Goal: Task Accomplishment & Management: Use online tool/utility

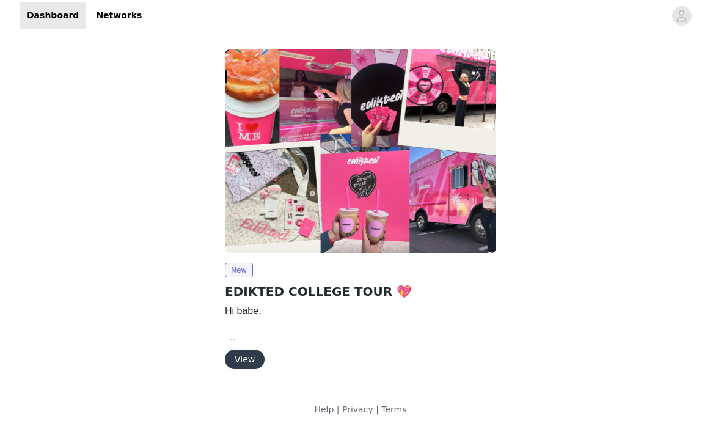
click at [247, 364] on button "View" at bounding box center [245, 360] width 40 height 20
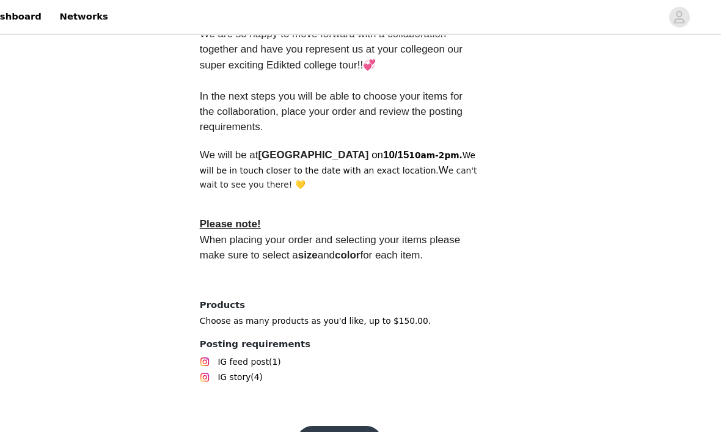
scroll to position [363, 0]
click at [320, 422] on button "Get Started" at bounding box center [360, 417] width 81 height 29
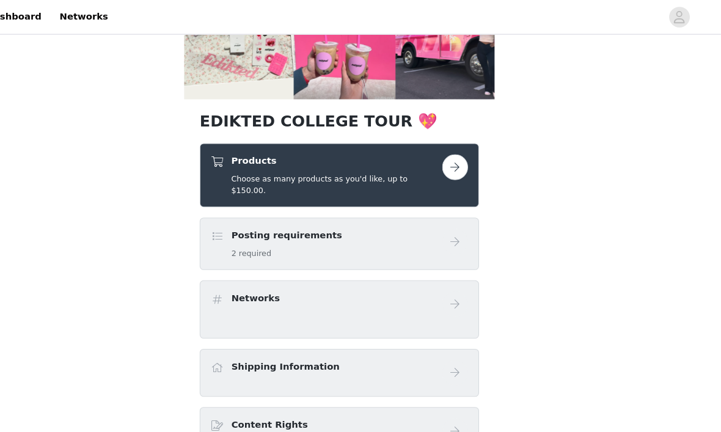
scroll to position [174, 0]
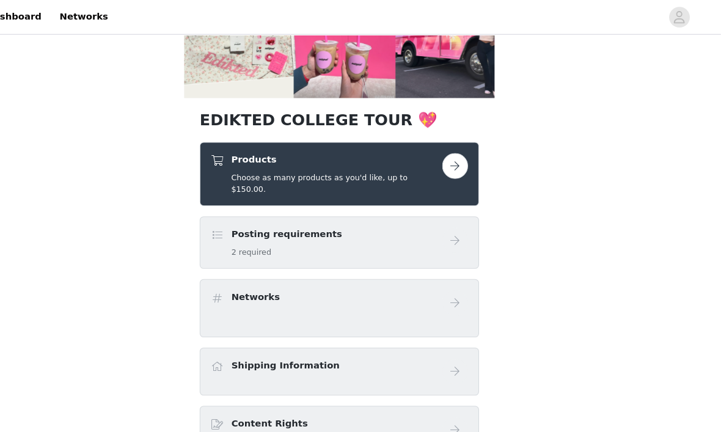
click at [258, 217] on div "Posting requirements 2 required" at bounding box center [310, 229] width 104 height 29
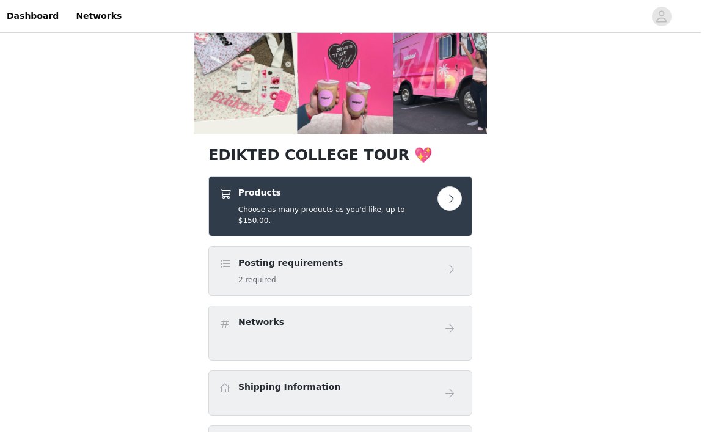
scroll to position [135, 0]
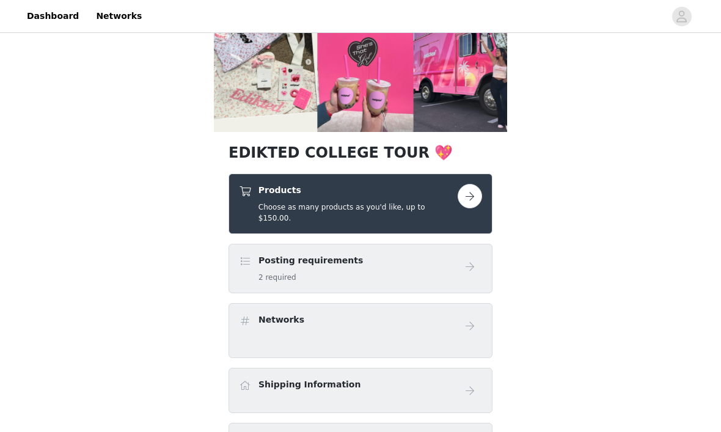
click at [473, 195] on button "button" at bounding box center [469, 196] width 24 height 24
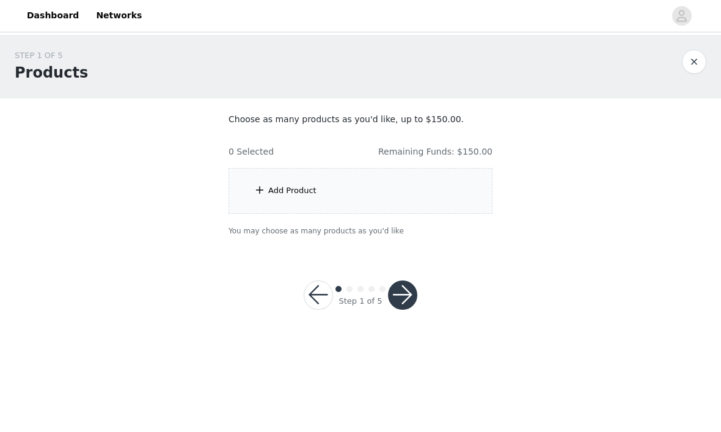
click at [308, 192] on div "Add Product" at bounding box center [292, 191] width 48 height 12
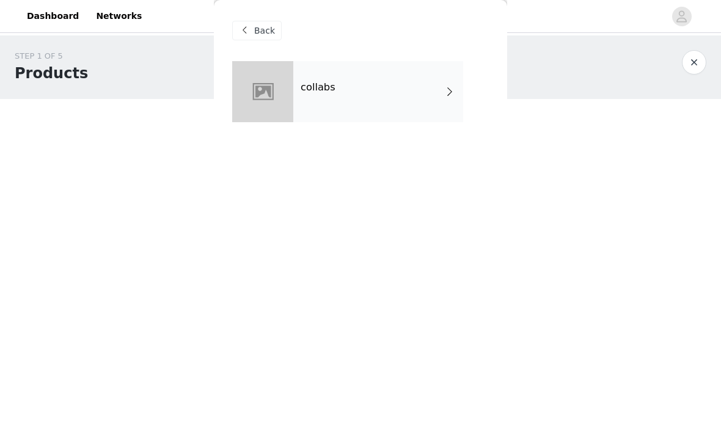
click at [305, 88] on h4 "collabs" at bounding box center [318, 87] width 35 height 11
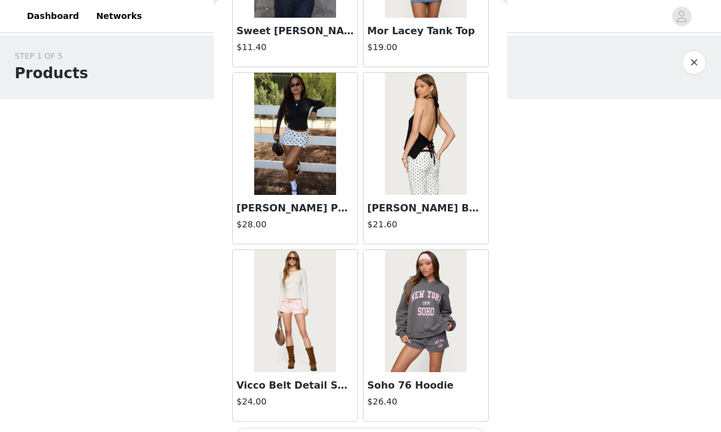
scroll to position [1410, 0]
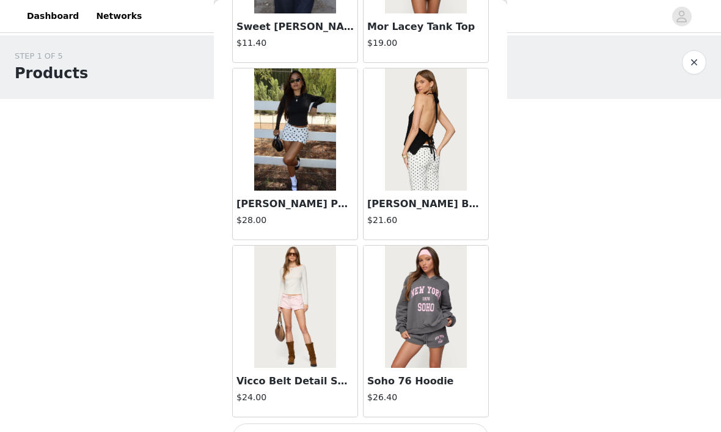
click at [294, 181] on img at bounding box center [294, 129] width 81 height 122
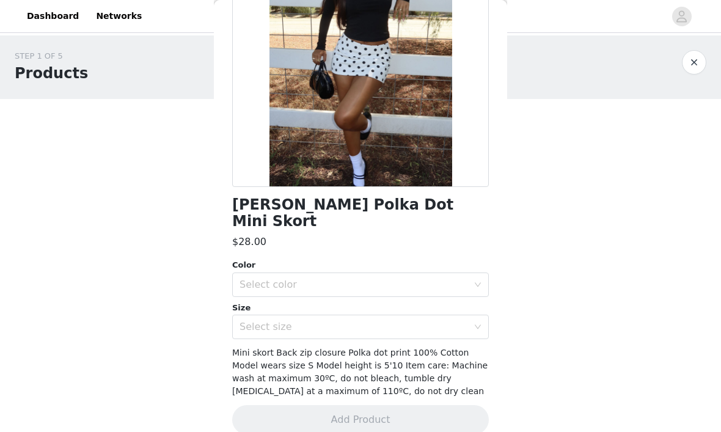
scroll to position [149, 0]
click at [261, 279] on div "Select color" at bounding box center [353, 285] width 228 height 12
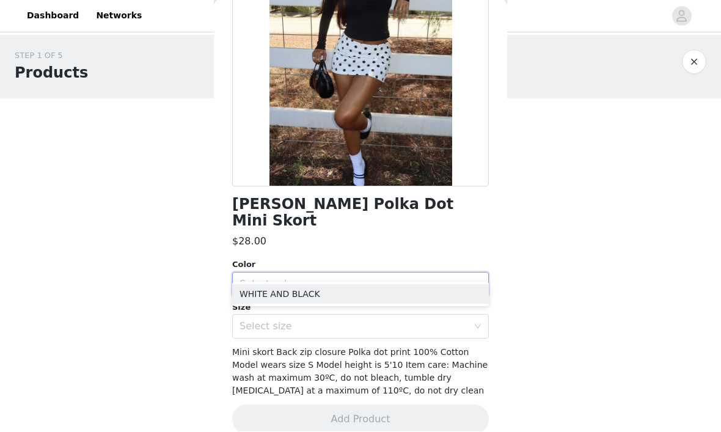
click at [275, 295] on li "WHITE AND BLACK" at bounding box center [360, 295] width 257 height 20
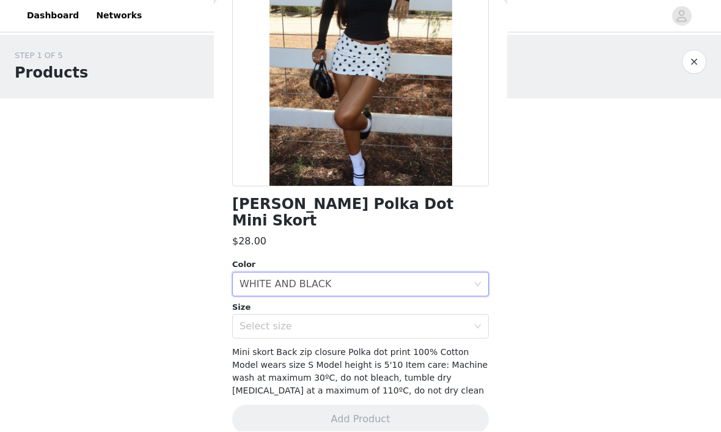
click at [258, 321] on div "Select size" at bounding box center [353, 327] width 228 height 12
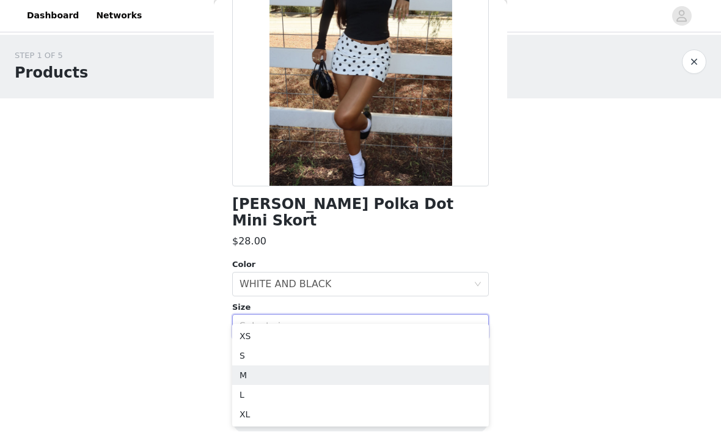
click at [242, 379] on li "M" at bounding box center [360, 376] width 257 height 20
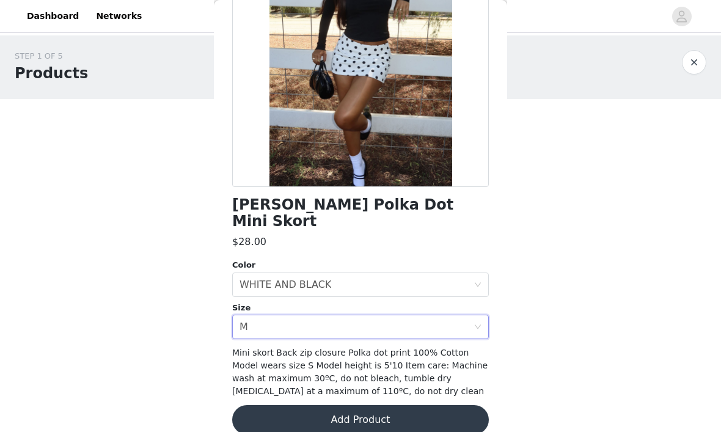
click at [247, 315] on div "M" at bounding box center [243, 326] width 9 height 23
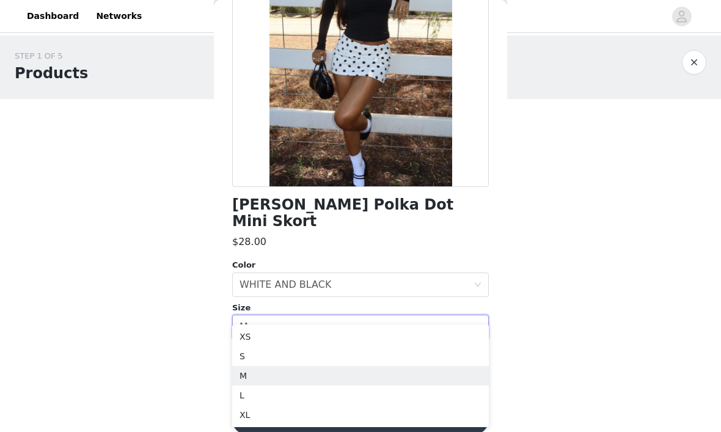
click at [246, 354] on li "S" at bounding box center [360, 356] width 257 height 20
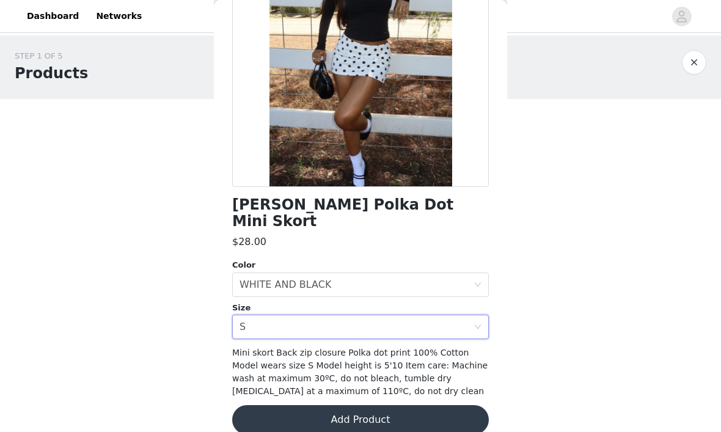
click at [257, 315] on div "Select size S" at bounding box center [356, 326] width 234 height 23
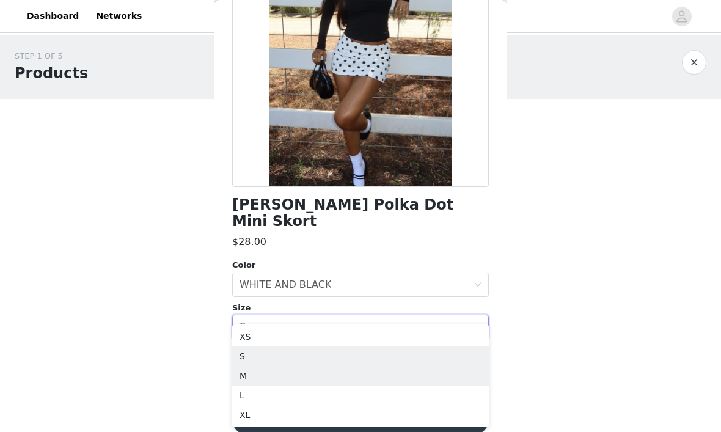
click at [244, 378] on li "M" at bounding box center [360, 376] width 257 height 20
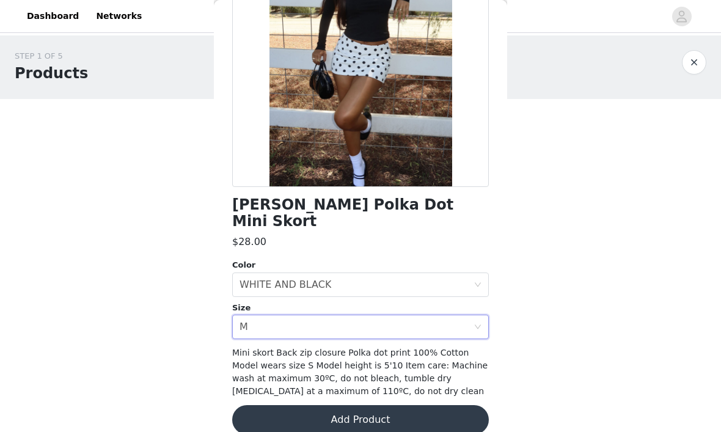
click at [285, 405] on button "Add Product" at bounding box center [360, 419] width 257 height 29
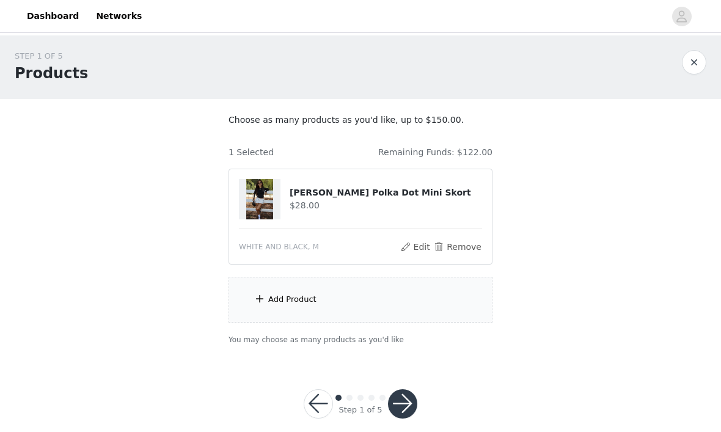
scroll to position [15, 0]
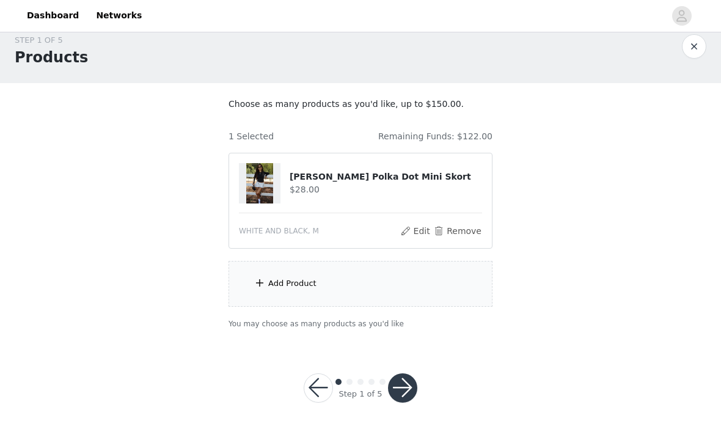
click at [329, 292] on div "Add Product" at bounding box center [360, 284] width 264 height 46
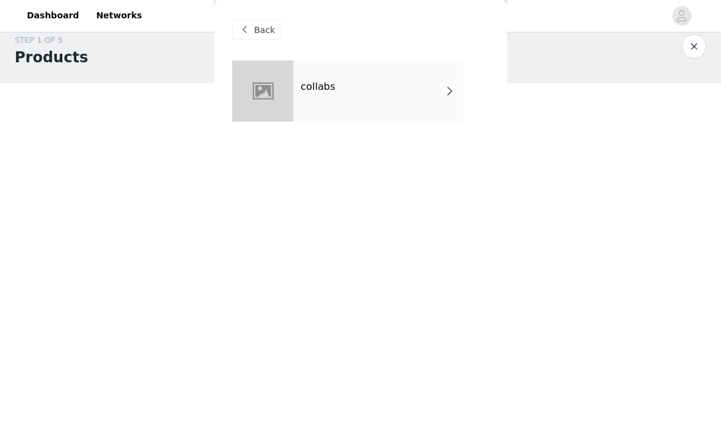
click at [319, 106] on div "collabs" at bounding box center [378, 91] width 170 height 61
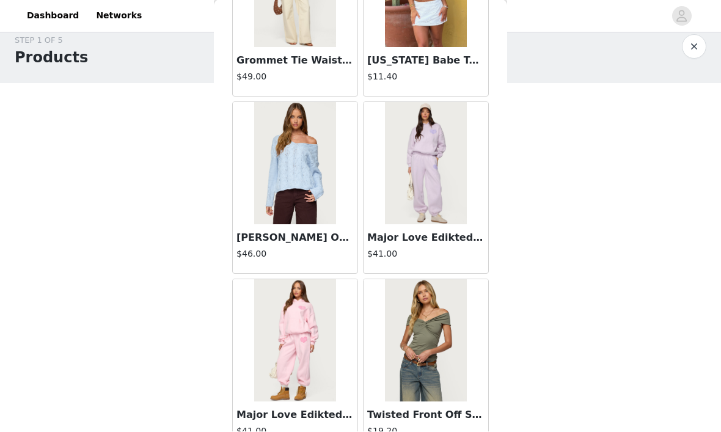
scroll to position [757, 0]
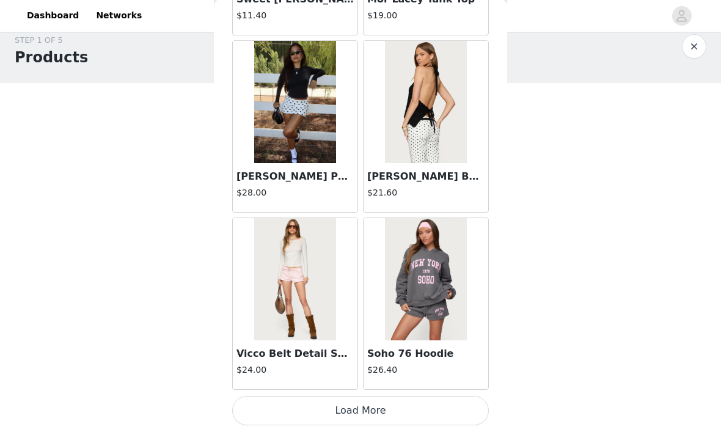
click at [301, 419] on button "Load More" at bounding box center [360, 410] width 257 height 29
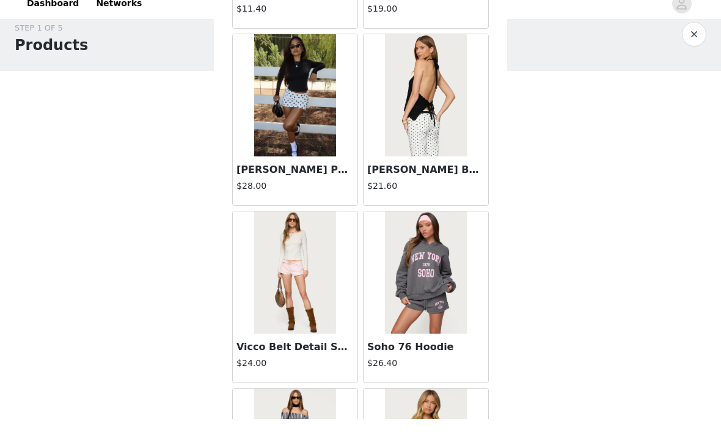
scroll to position [0, 0]
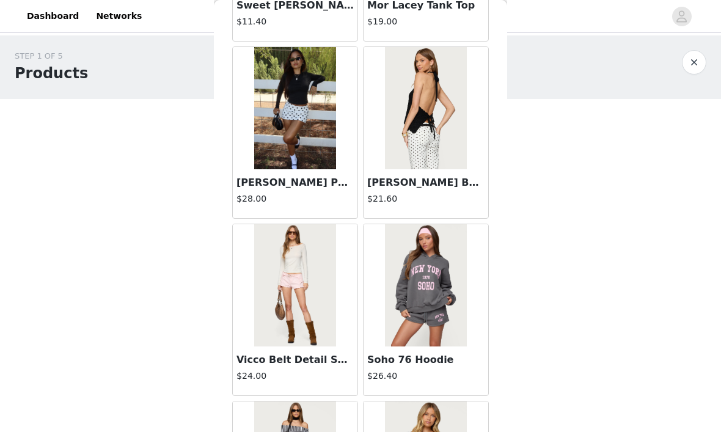
click at [372, 339] on div at bounding box center [425, 285] width 125 height 122
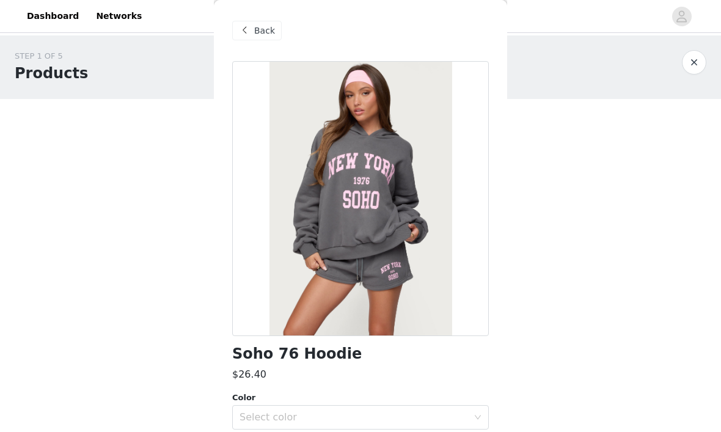
click at [255, 29] on span "Back" at bounding box center [264, 30] width 21 height 13
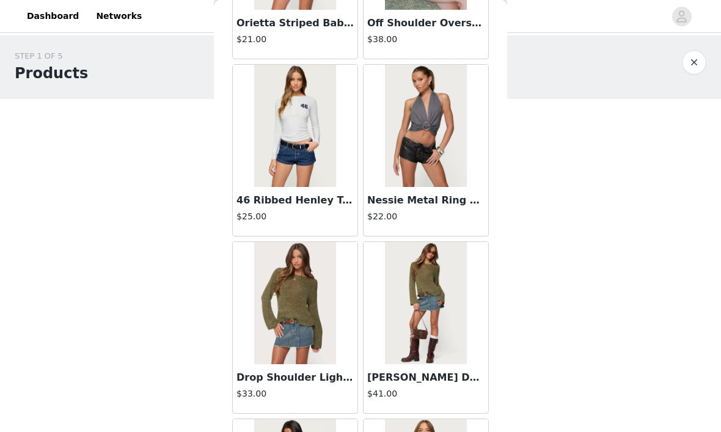
scroll to position [2834, 0]
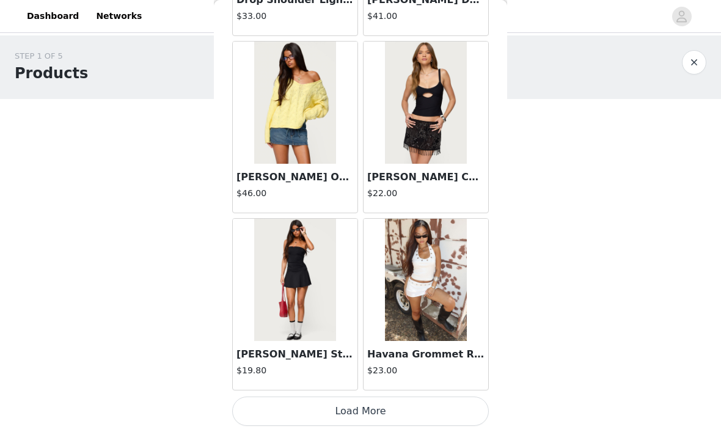
click at [318, 412] on button "Load More" at bounding box center [360, 410] width 257 height 29
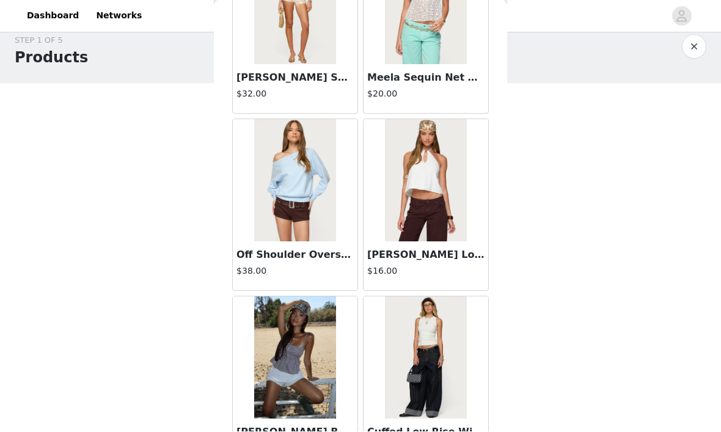
scroll to position [4017, 0]
click at [284, 196] on img at bounding box center [294, 180] width 81 height 122
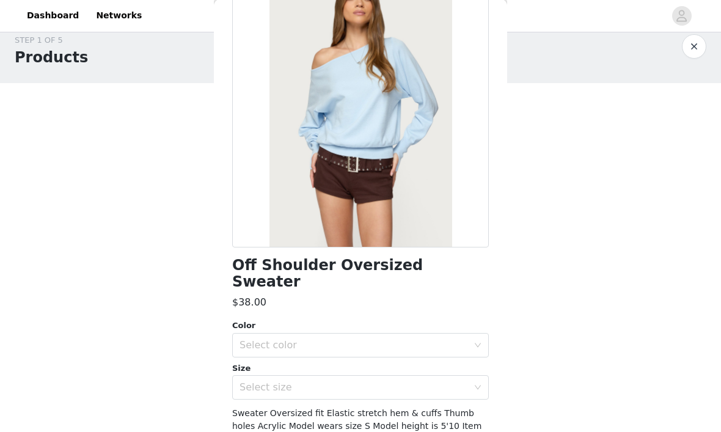
scroll to position [106, 0]
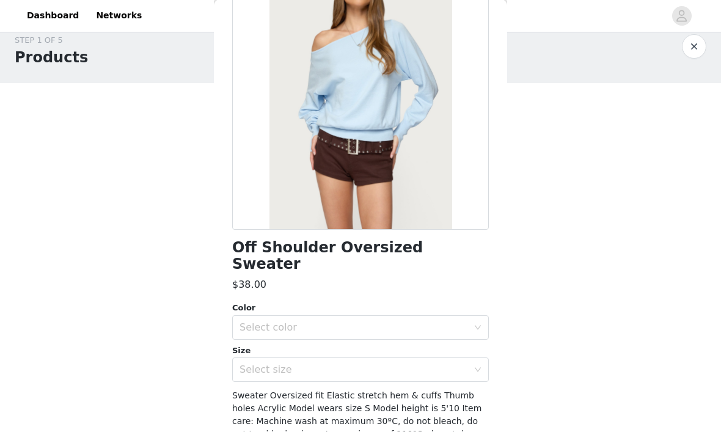
click at [285, 322] on div "Select color" at bounding box center [353, 328] width 228 height 12
click at [293, 227] on div at bounding box center [360, 92] width 257 height 275
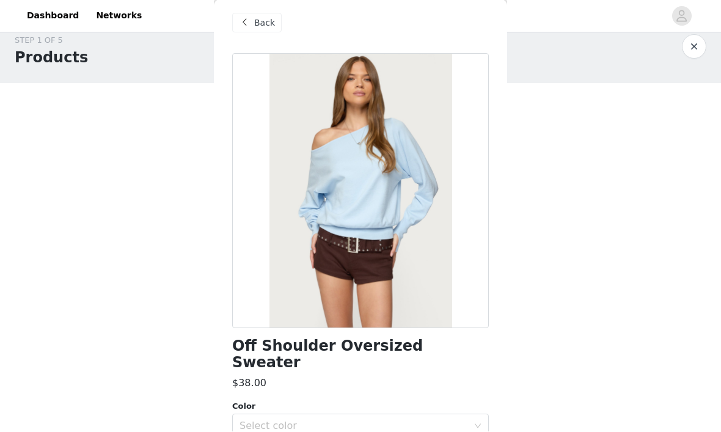
scroll to position [3, 0]
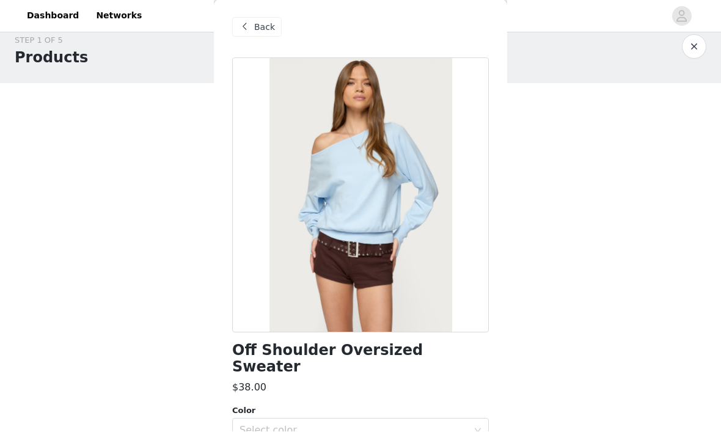
click at [272, 34] on div "Back" at bounding box center [256, 28] width 49 height 20
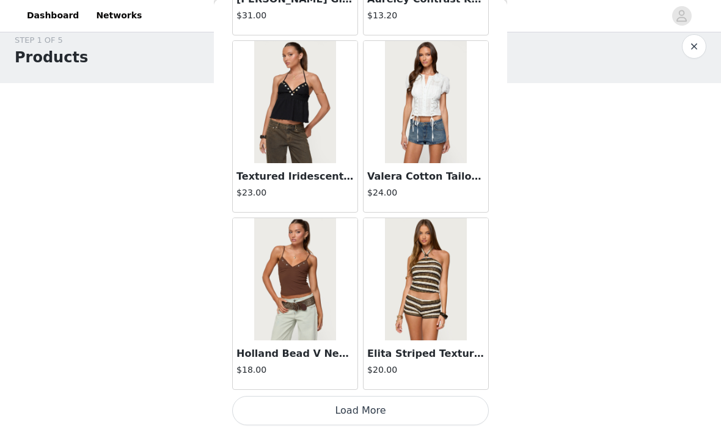
click at [353, 414] on button "Load More" at bounding box center [360, 410] width 257 height 29
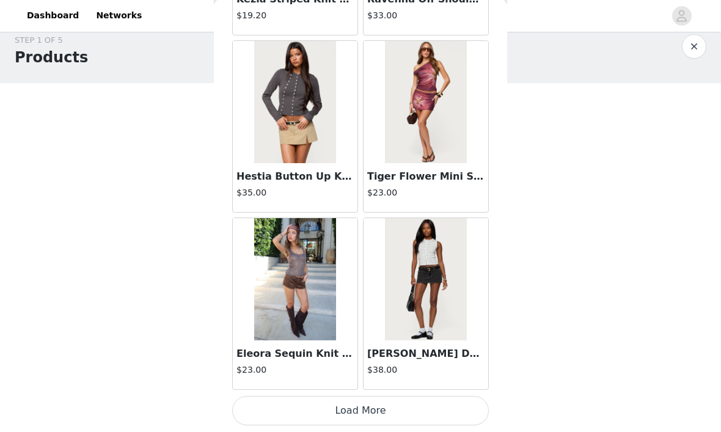
scroll to position [6751, 0]
click at [310, 409] on button "Load More" at bounding box center [360, 410] width 257 height 29
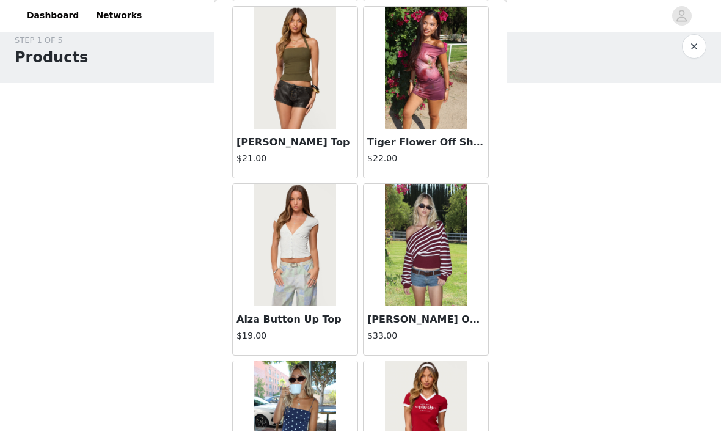
scroll to position [7679, 0]
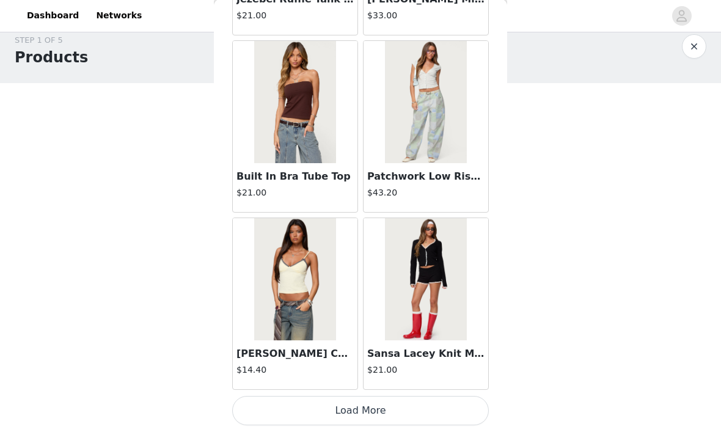
click at [344, 409] on button "Load More" at bounding box center [360, 410] width 257 height 29
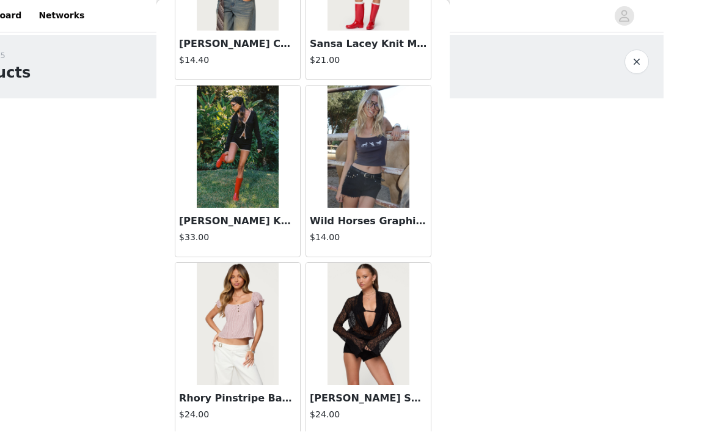
scroll to position [15, 0]
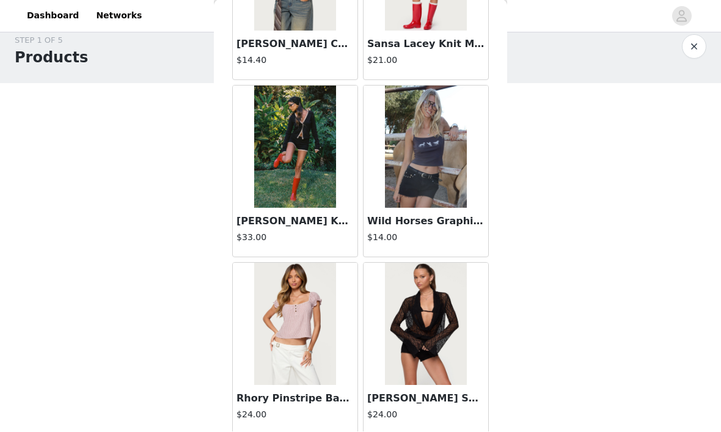
click at [393, 321] on img at bounding box center [425, 324] width 81 height 122
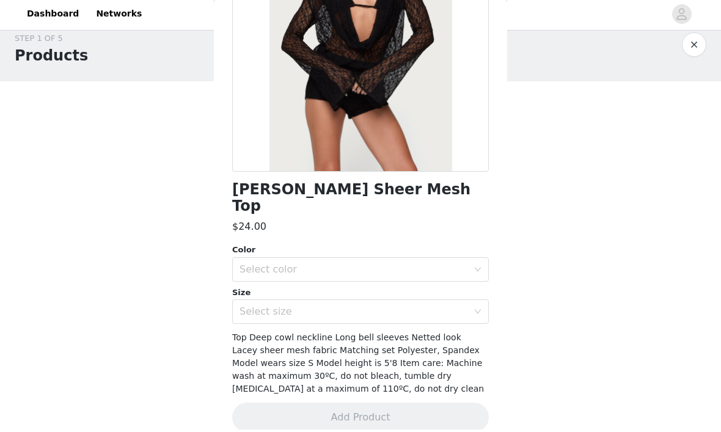
scroll to position [0, 0]
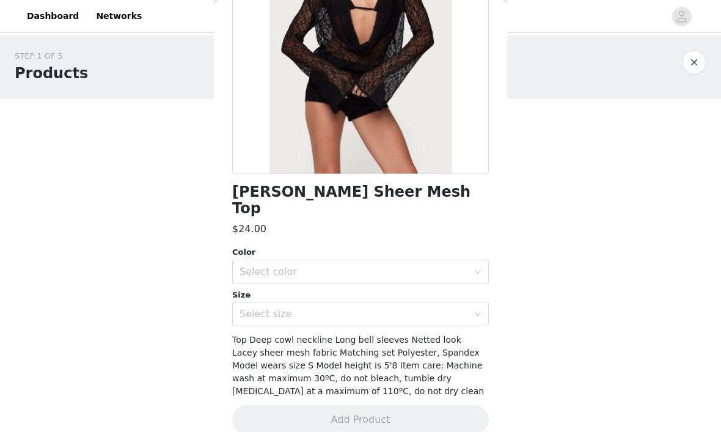
click at [264, 260] on div "Select color" at bounding box center [356, 271] width 234 height 23
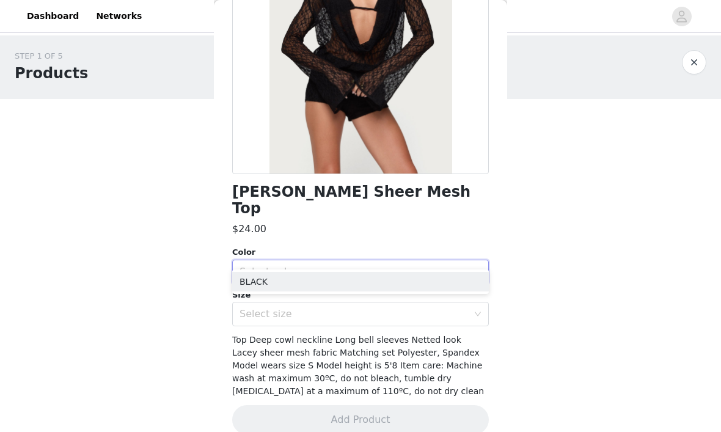
click at [255, 220] on div "[PERSON_NAME] Sheer Mesh Top $24.00 Color Select color Size Select size Top Dee…" at bounding box center [360, 174] width 257 height 550
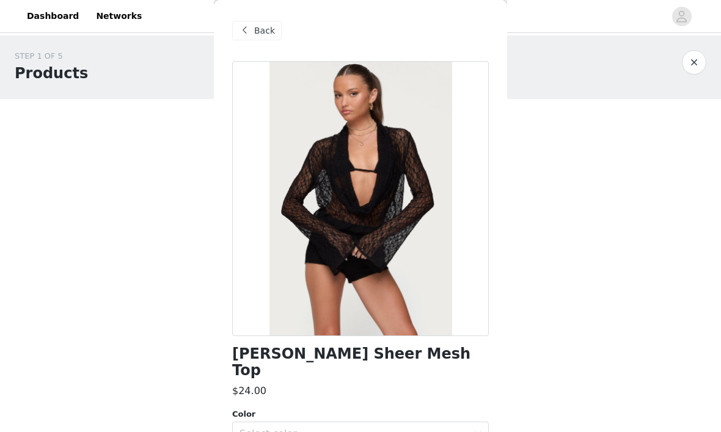
click at [253, 23] on div "Back" at bounding box center [256, 31] width 49 height 20
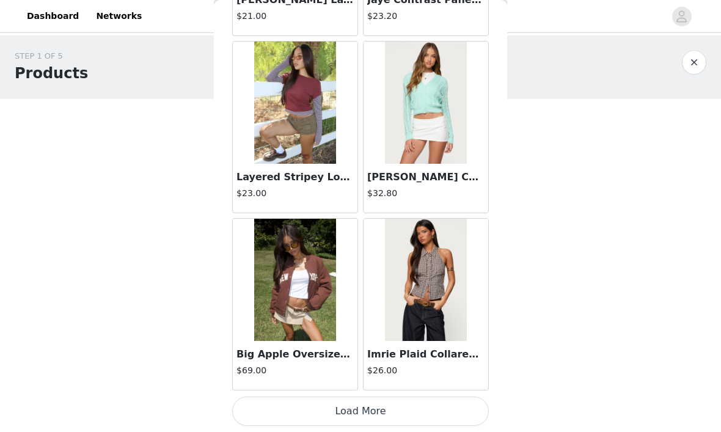
click at [319, 407] on button "Load More" at bounding box center [360, 410] width 257 height 29
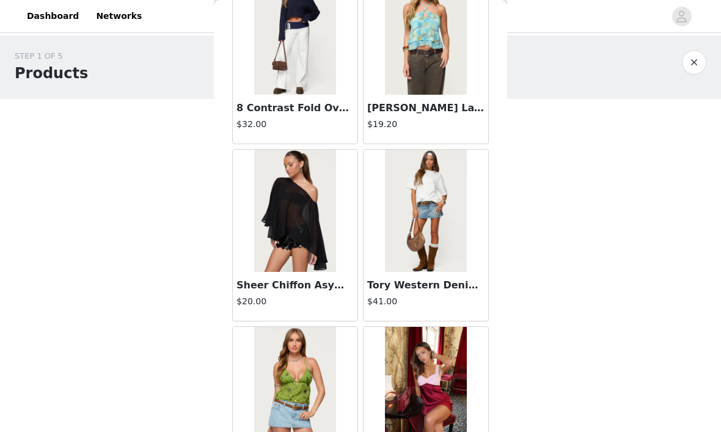
scroll to position [11795, 0]
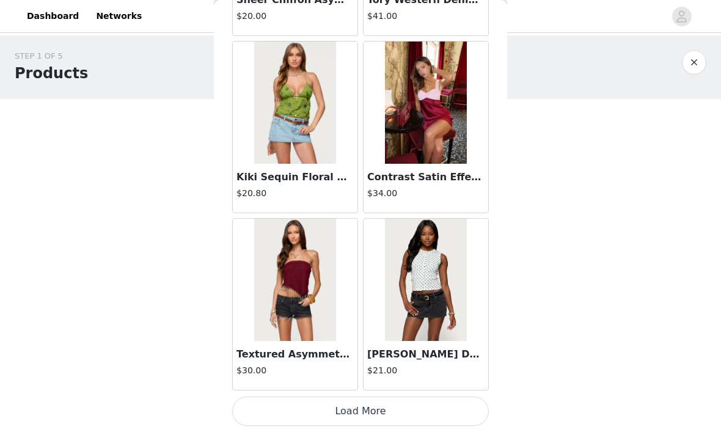
click at [314, 409] on button "Load More" at bounding box center [360, 410] width 257 height 29
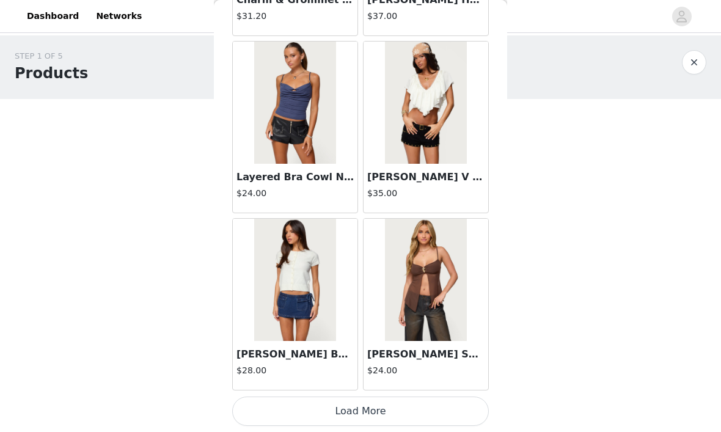
scroll to position [13836, 0]
click at [294, 398] on button "Load More" at bounding box center [360, 410] width 257 height 29
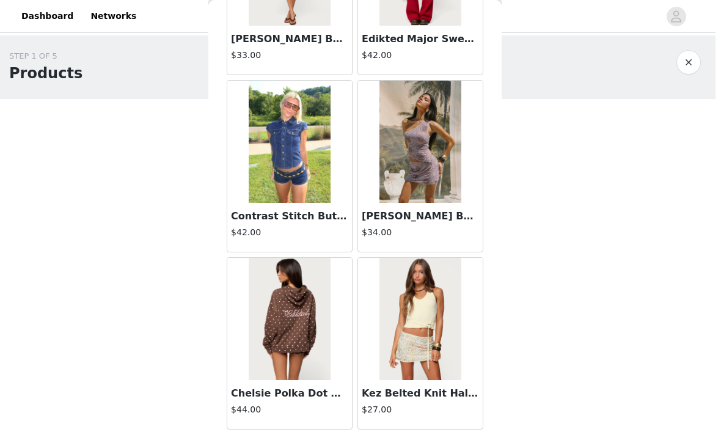
scroll to position [15, 0]
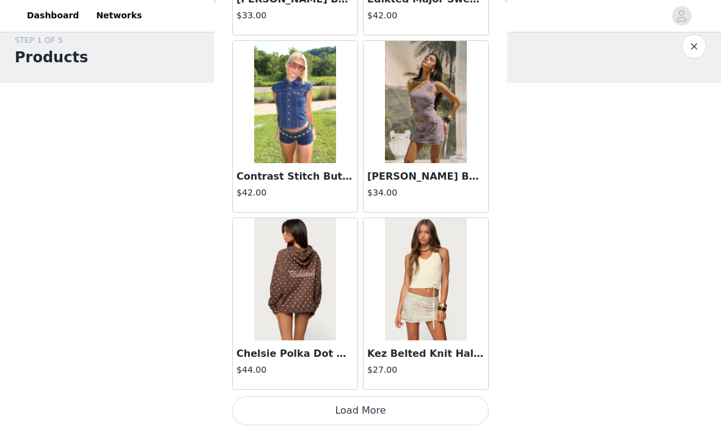
click at [413, 406] on button "Load More" at bounding box center [360, 410] width 257 height 29
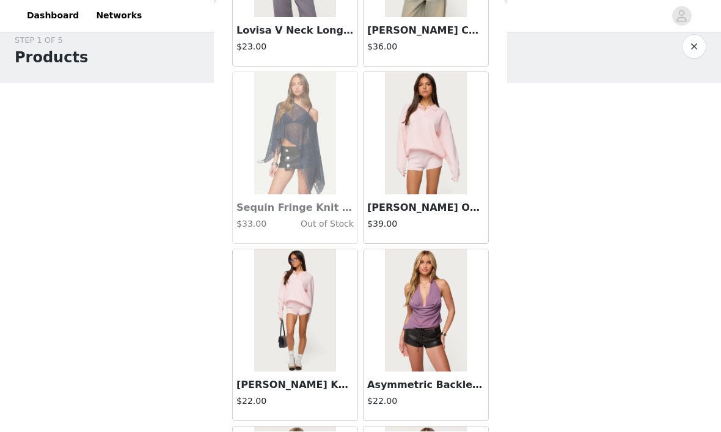
scroll to position [17007, 0]
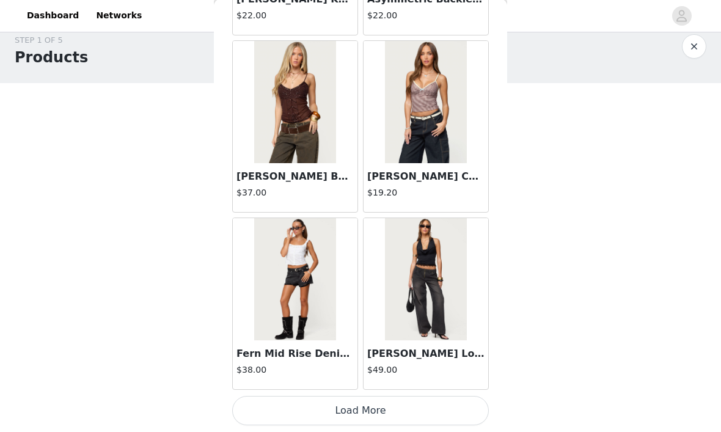
click at [412, 403] on button "Load More" at bounding box center [360, 410] width 257 height 29
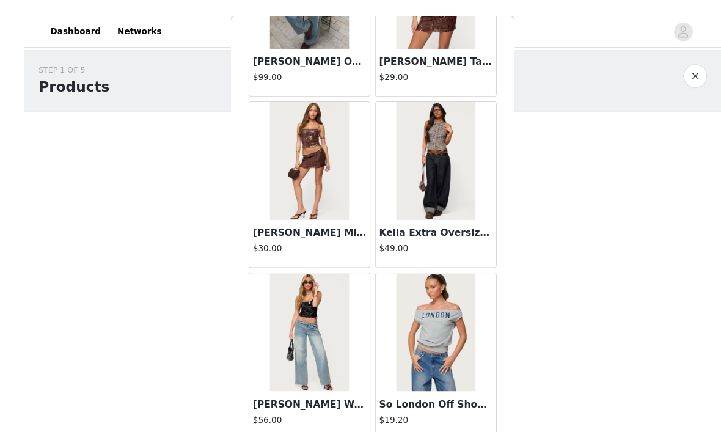
scroll to position [1, 0]
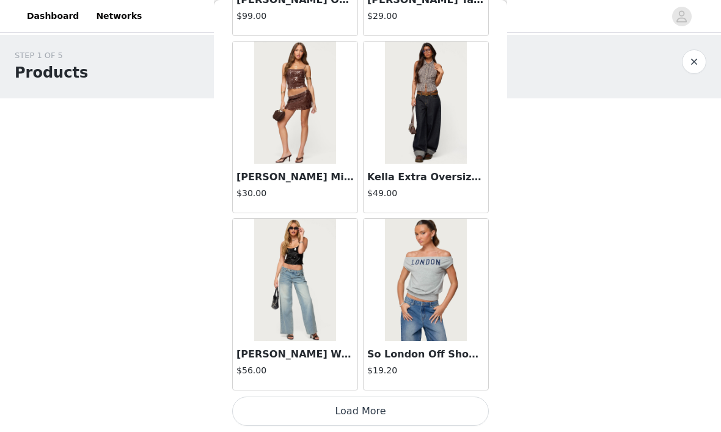
click at [198, 242] on div "STEP 1 OF 5 Products Choose as many products as you'd like, up to $150.00. 1 Se…" at bounding box center [360, 197] width 721 height 324
click at [410, 397] on button "Load More" at bounding box center [360, 410] width 257 height 29
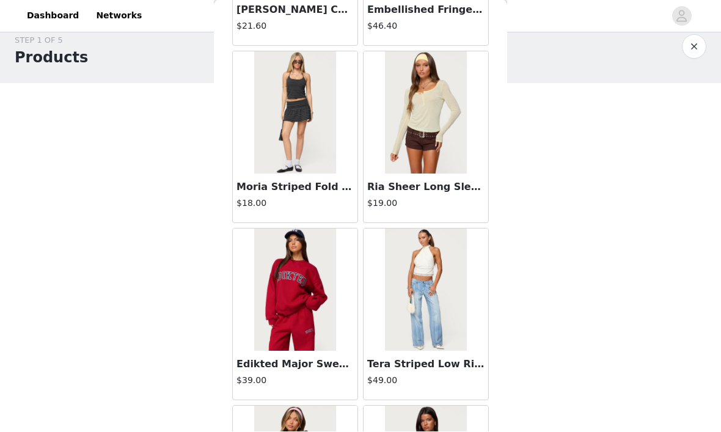
scroll to position [20415, 0]
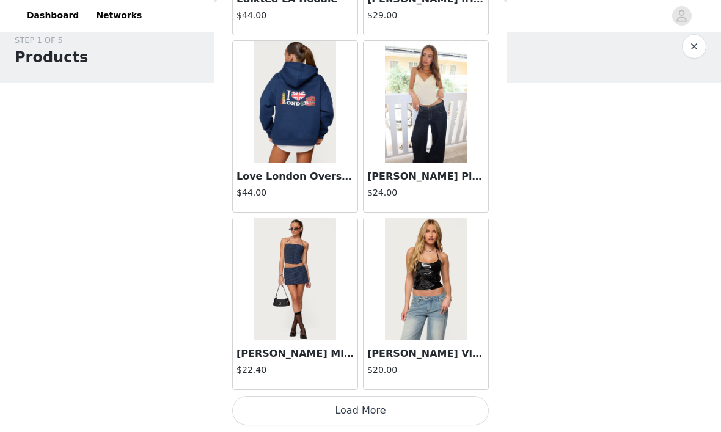
click at [379, 403] on button "Load More" at bounding box center [360, 410] width 257 height 29
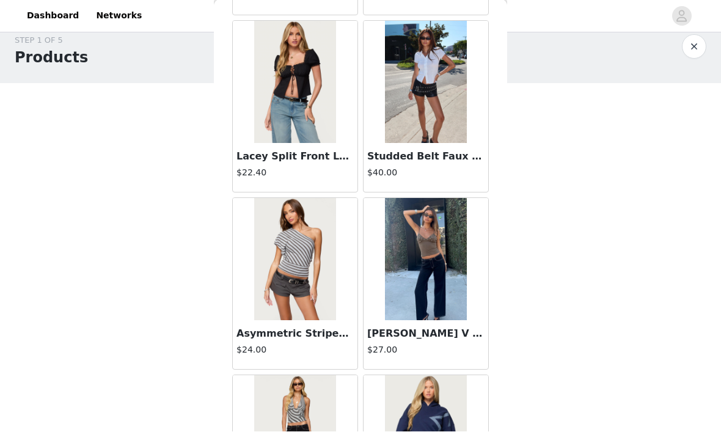
scroll to position [21829, 0]
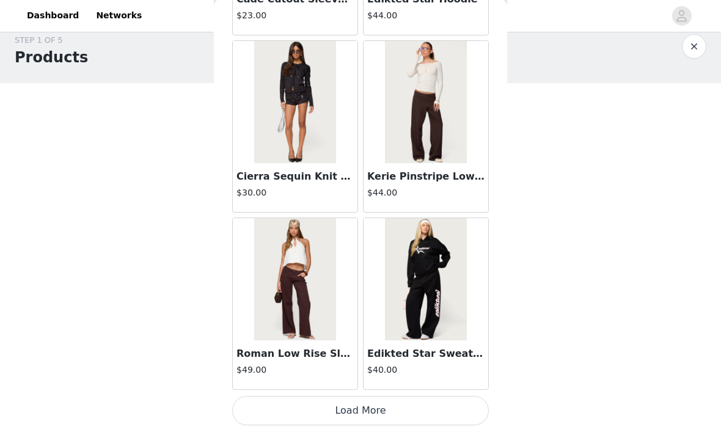
click at [392, 406] on button "Load More" at bounding box center [360, 410] width 257 height 29
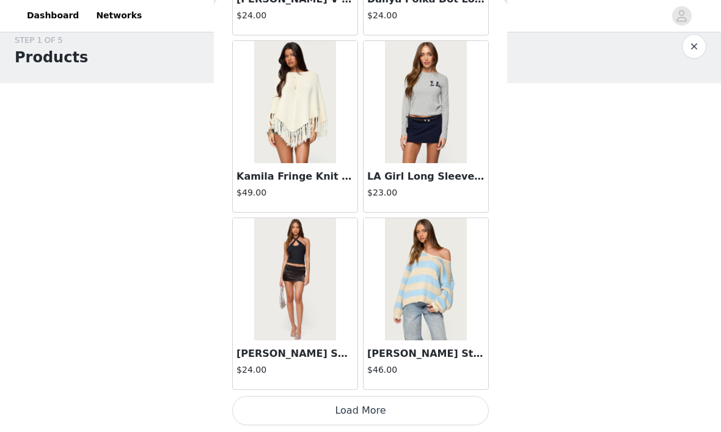
scroll to position [24464, 0]
click at [297, 406] on button "Load More" at bounding box center [360, 410] width 257 height 29
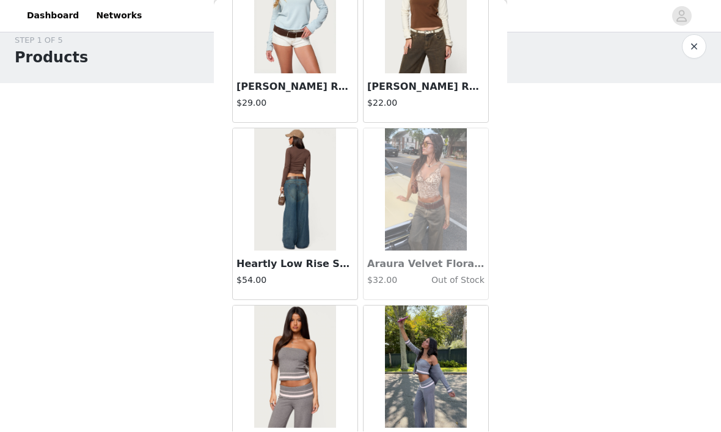
scroll to position [25984, 0]
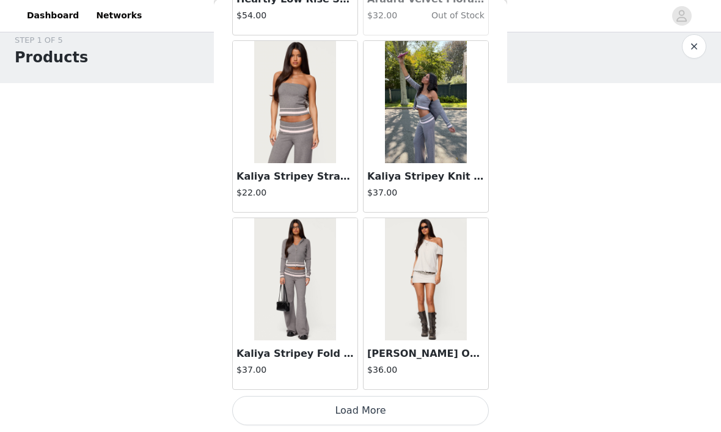
click at [358, 404] on button "Load More" at bounding box center [360, 410] width 257 height 29
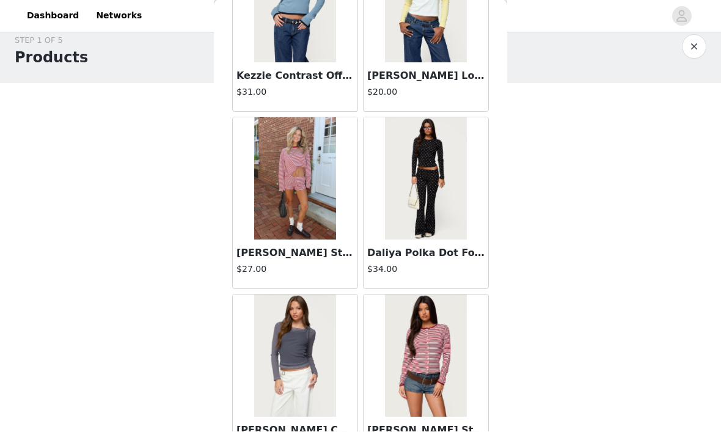
scroll to position [27223, 0]
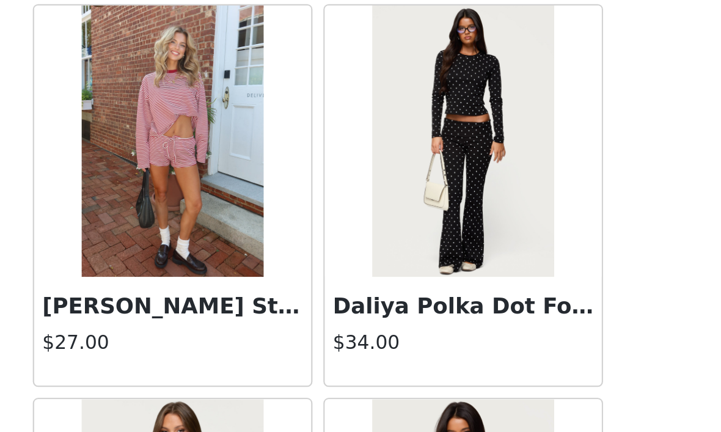
click at [385, 117] on img at bounding box center [425, 178] width 81 height 122
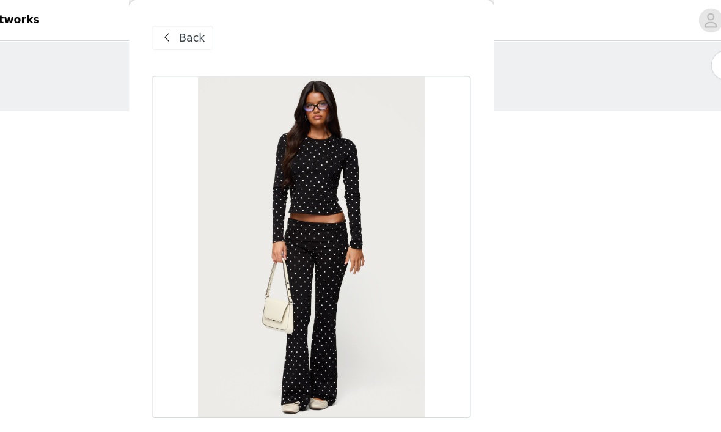
scroll to position [5, 0]
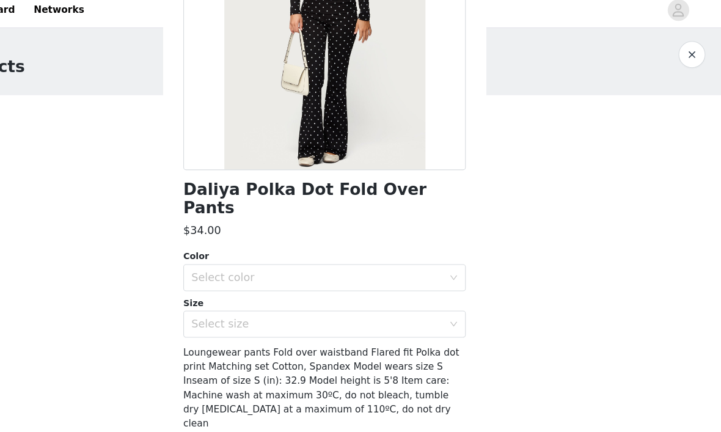
click at [144, 231] on div "STEP 1 OF 5 Products Choose as many products as you'd like, up to $150.00. 1 Se…" at bounding box center [360, 192] width 721 height 324
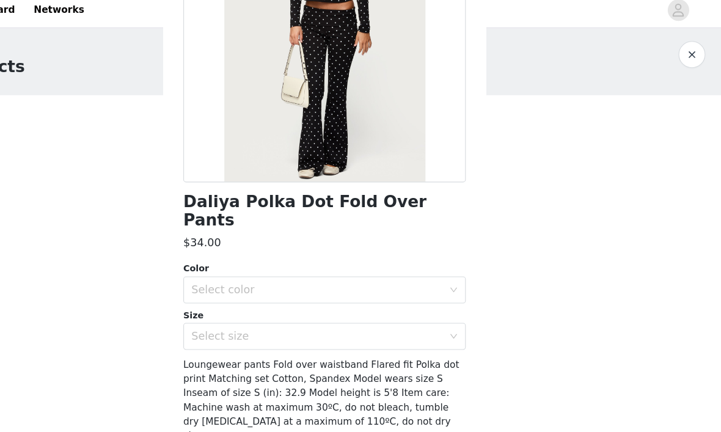
scroll to position [162, 0]
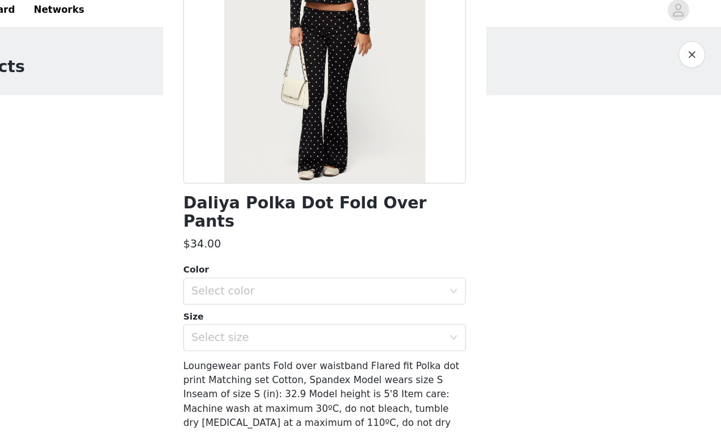
click at [239, 266] on div "Select color" at bounding box center [353, 272] width 228 height 12
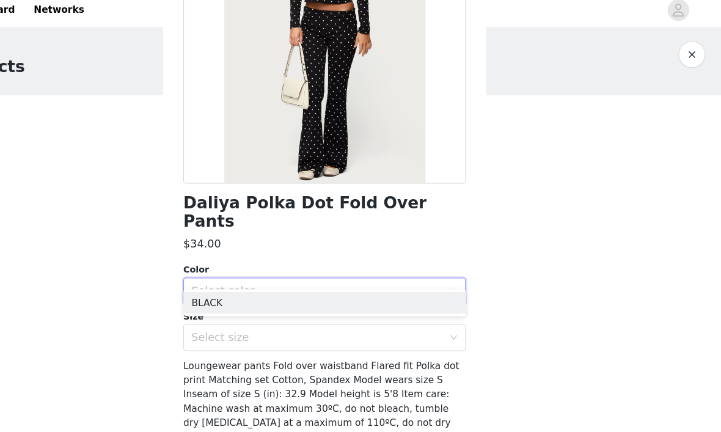
click at [232, 272] on li "BLACK" at bounding box center [360, 282] width 257 height 20
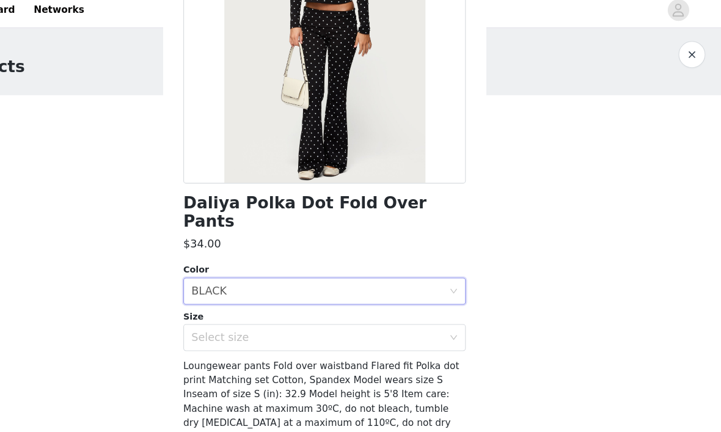
click at [239, 308] on div "Select size" at bounding box center [353, 314] width 228 height 12
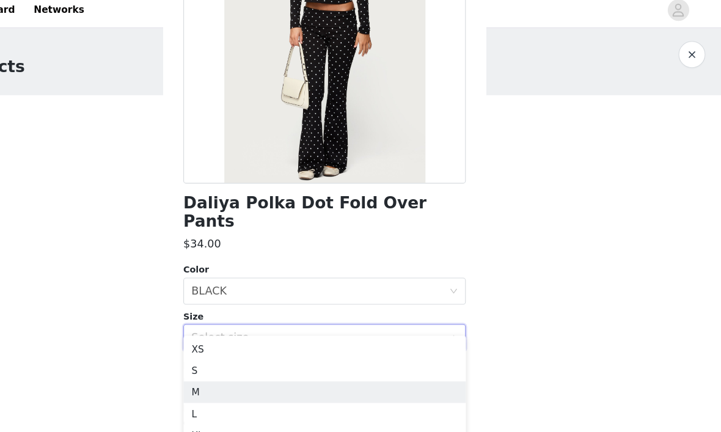
click at [232, 354] on li "M" at bounding box center [360, 364] width 257 height 20
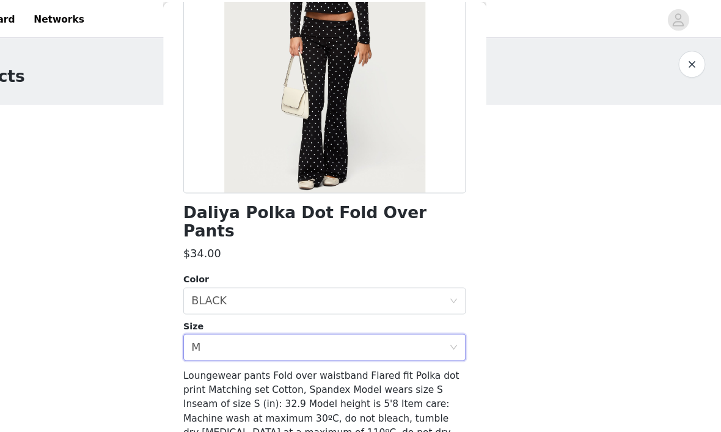
scroll to position [0, 0]
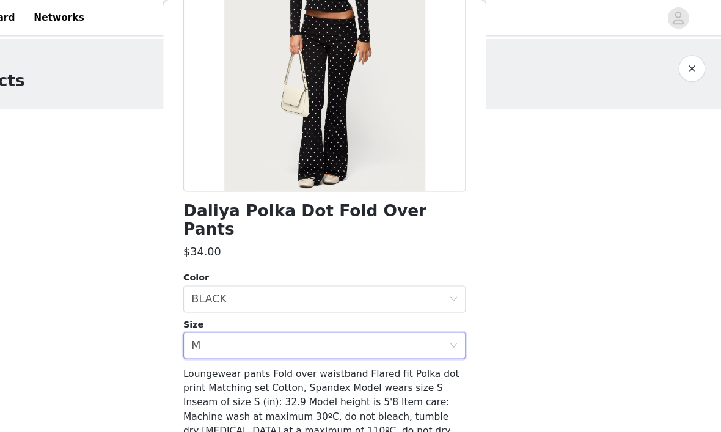
click at [239, 302] on div "Select size M" at bounding box center [356, 313] width 234 height 23
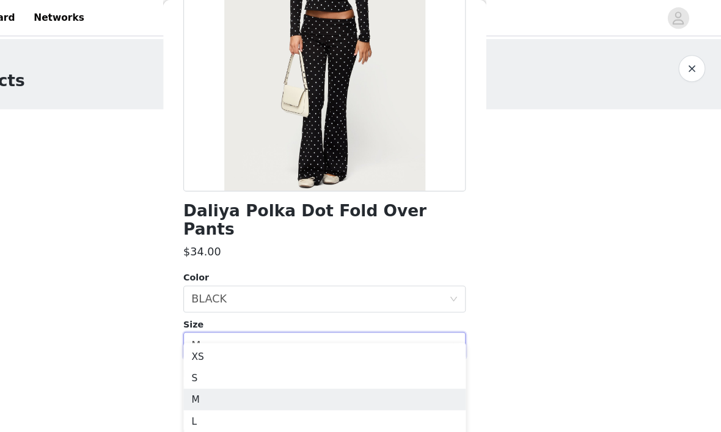
click at [232, 341] on li "S" at bounding box center [360, 343] width 257 height 20
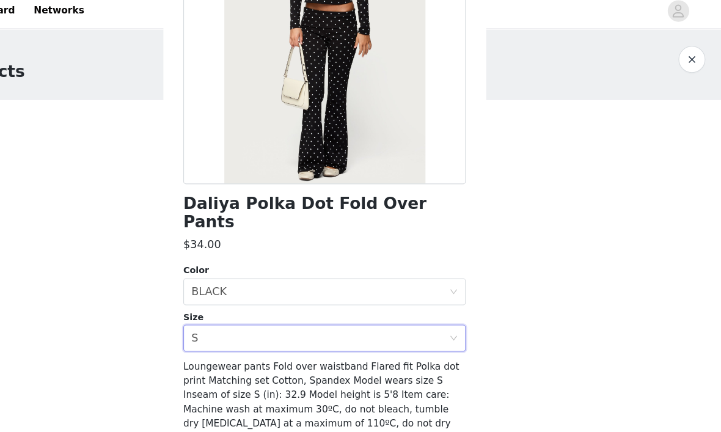
scroll to position [6, 0]
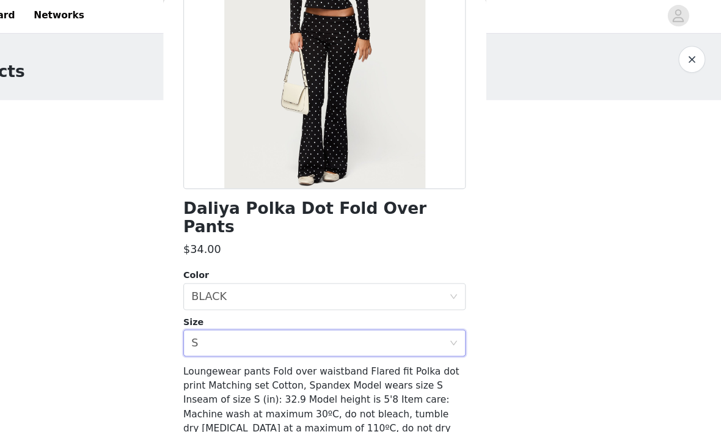
click at [232, 418] on button "Add Product" at bounding box center [360, 432] width 257 height 29
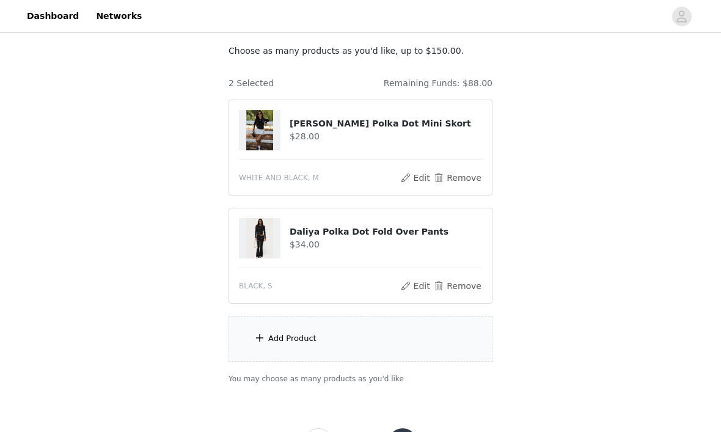
scroll to position [82, 0]
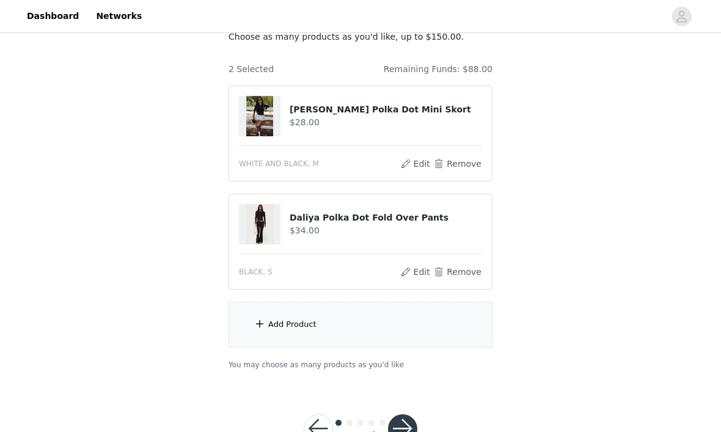
click at [266, 329] on div "Add Product" at bounding box center [360, 325] width 264 height 46
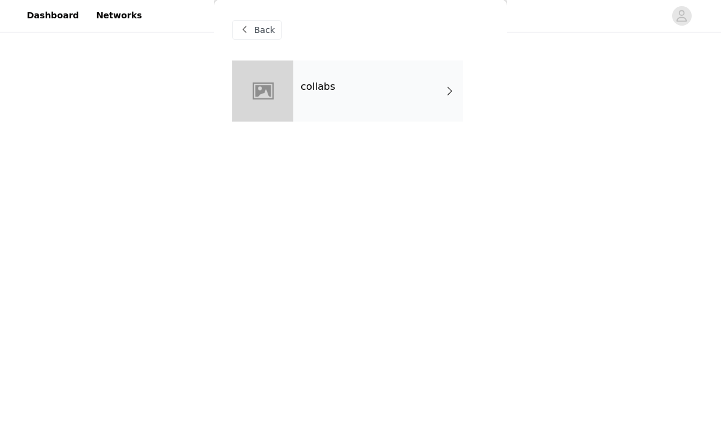
click at [296, 96] on div "collabs" at bounding box center [378, 91] width 170 height 61
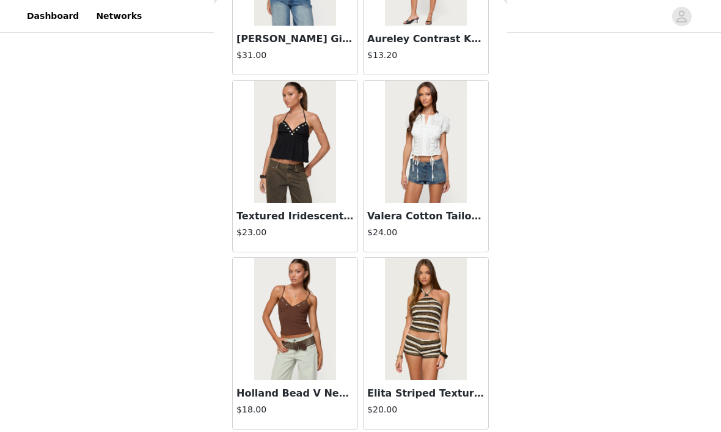
scroll to position [4939, 0]
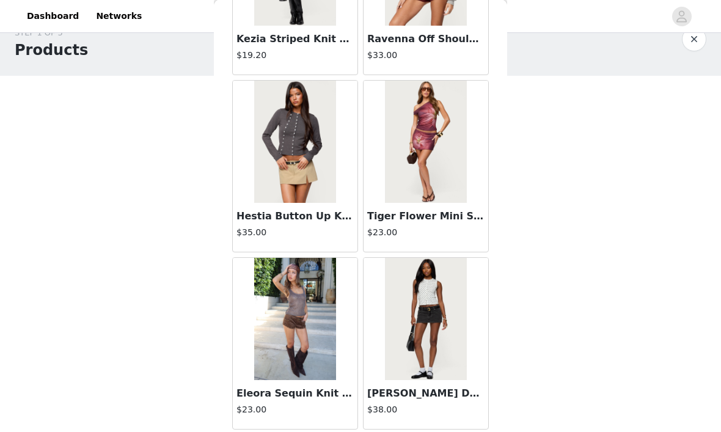
scroll to position [6710, 0]
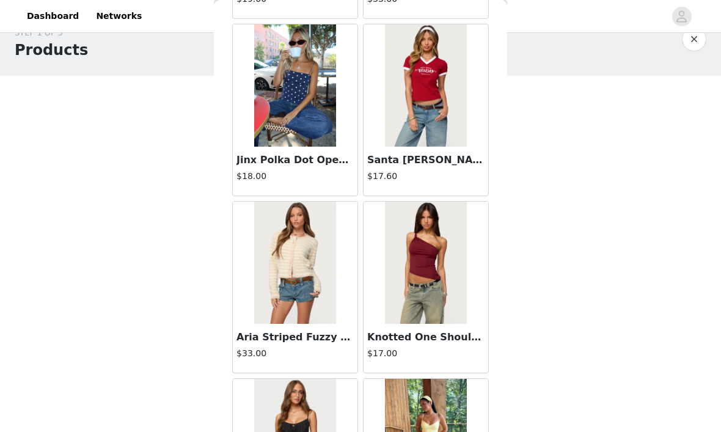
scroll to position [8224, 0]
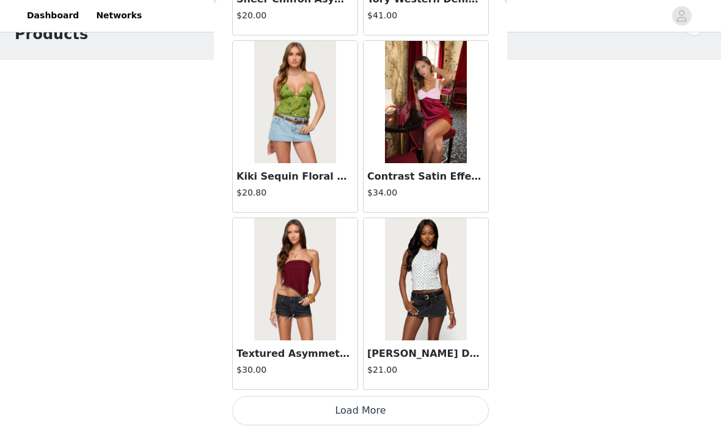
scroll to position [12065, 0]
click at [288, 407] on button "Load More" at bounding box center [360, 410] width 257 height 29
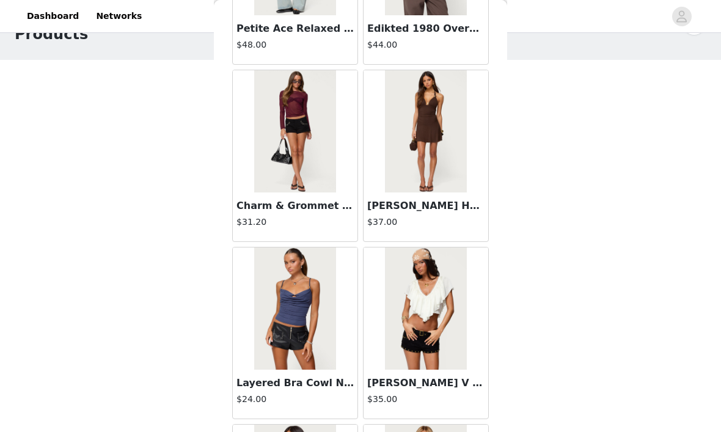
scroll to position [13672, 0]
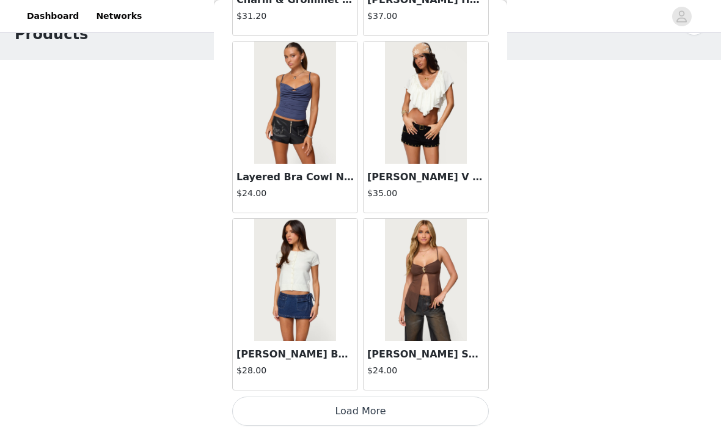
click at [309, 396] on button "Load More" at bounding box center [360, 410] width 257 height 29
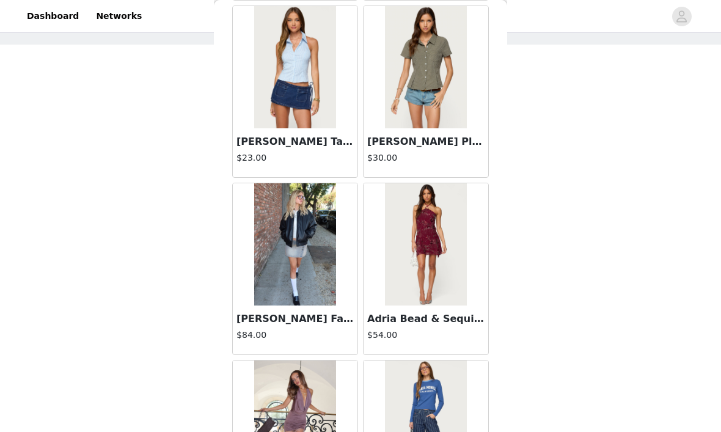
scroll to position [14732, 0]
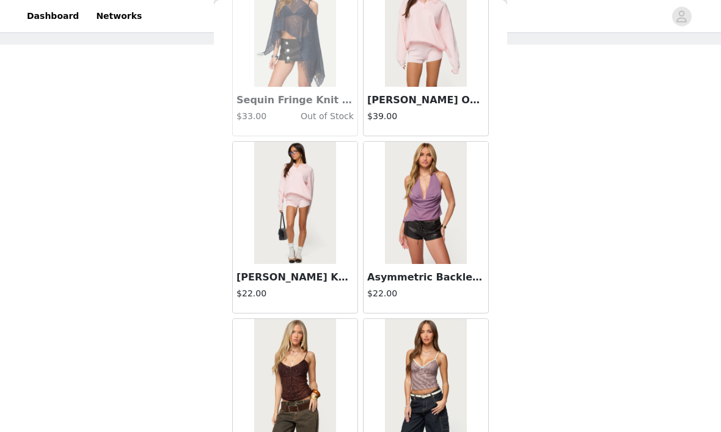
scroll to position [17182, 0]
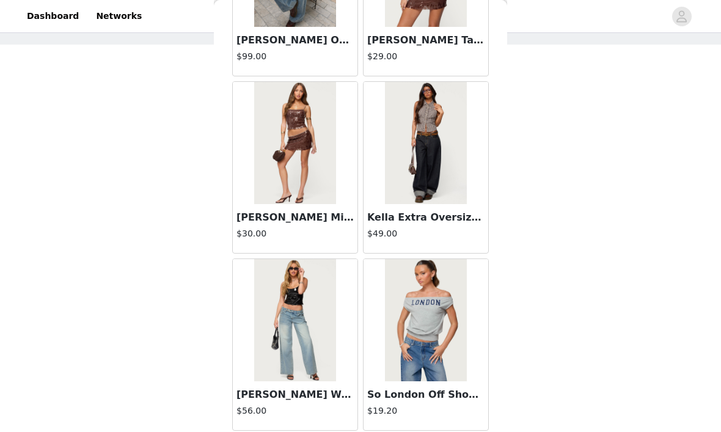
scroll to position [19104, 0]
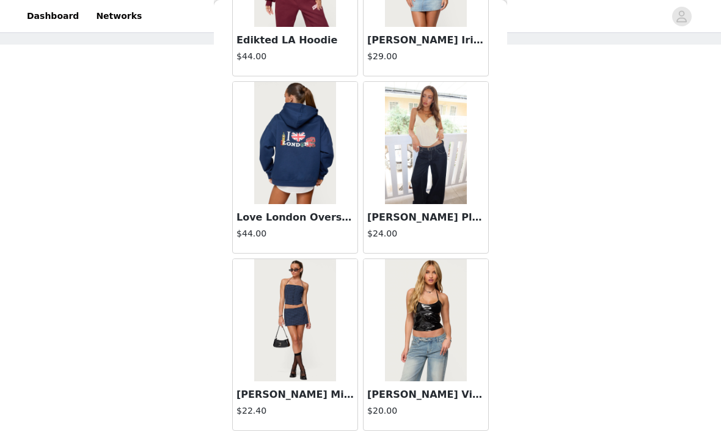
scroll to position [20881, 0]
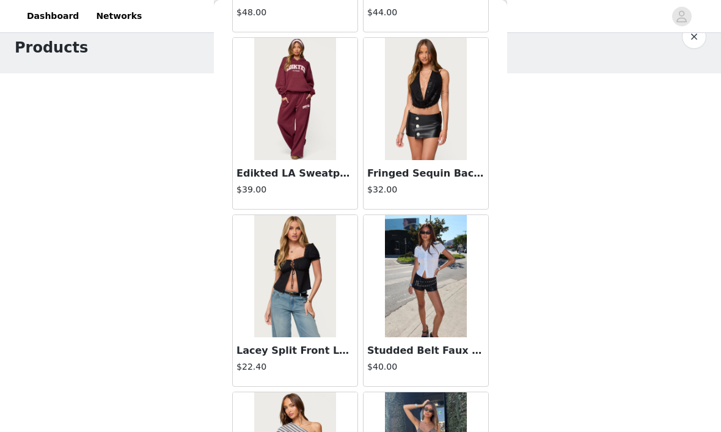
scroll to position [21647, 0]
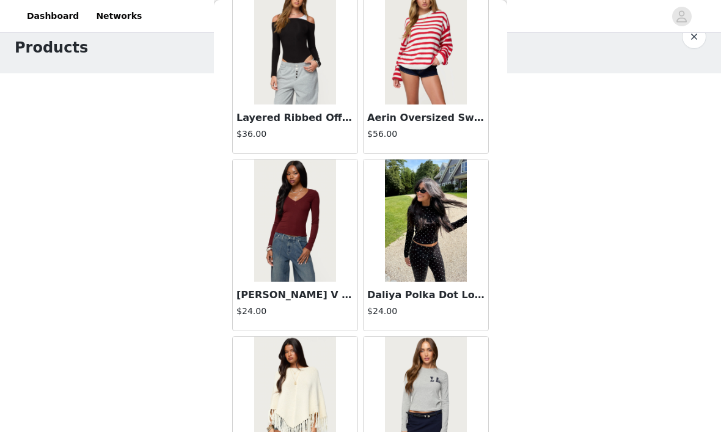
scroll to position [37, 0]
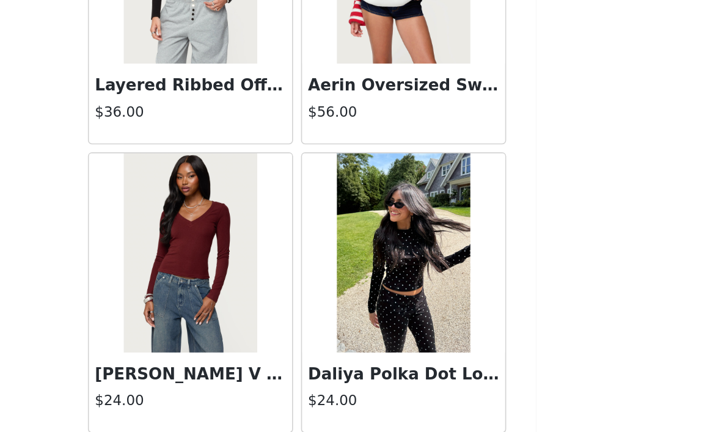
click at [385, 177] on img at bounding box center [425, 220] width 81 height 122
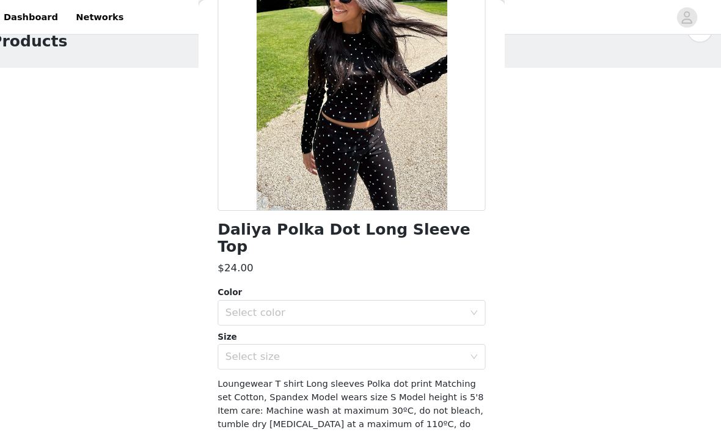
scroll to position [128, 0]
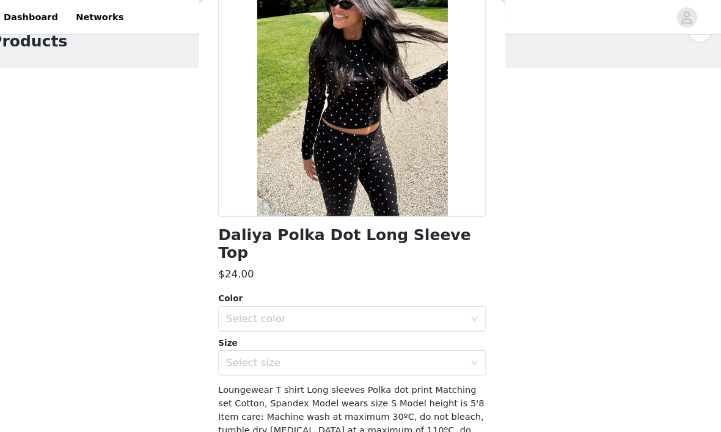
click at [396, 323] on div "Size" at bounding box center [360, 329] width 257 height 12
click at [407, 299] on div "Select color" at bounding box center [353, 305] width 228 height 12
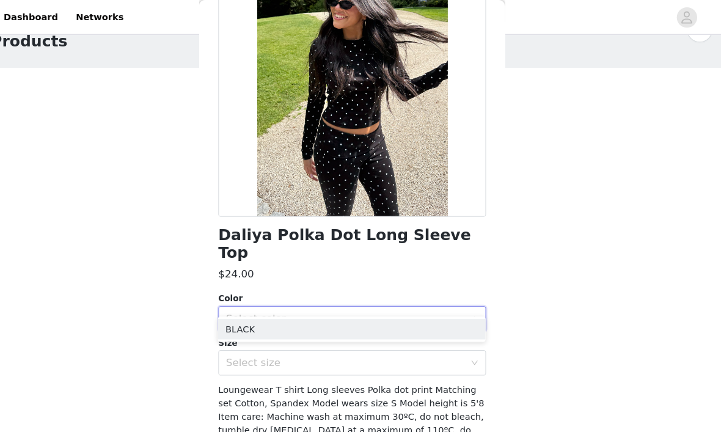
click at [431, 319] on li "BLACK" at bounding box center [360, 315] width 257 height 20
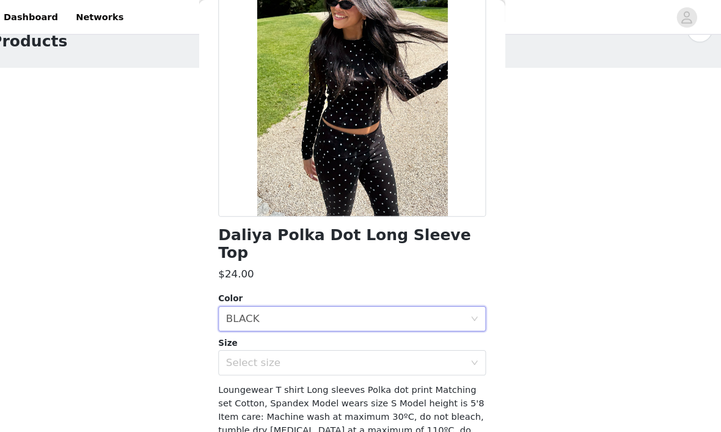
click at [444, 341] on div "Select size" at bounding box center [353, 347] width 228 height 12
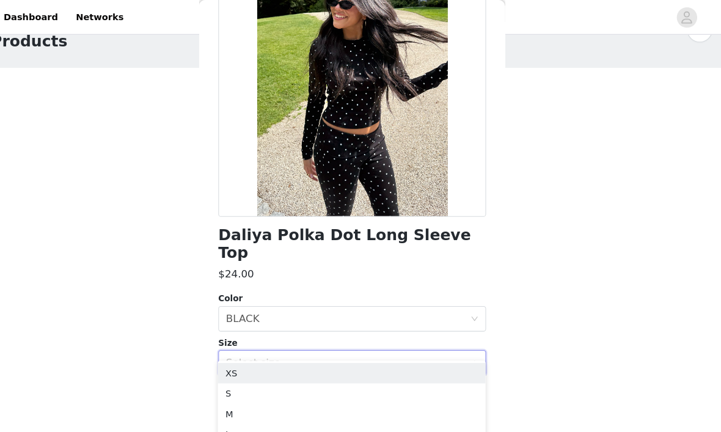
click at [362, 374] on li "S" at bounding box center [360, 377] width 257 height 20
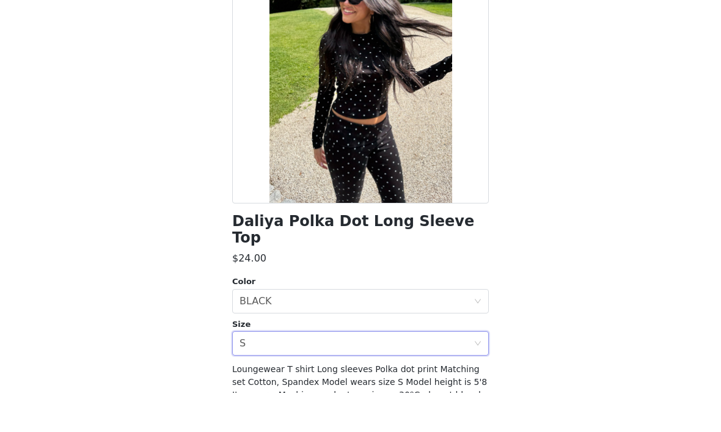
scroll to position [82, 0]
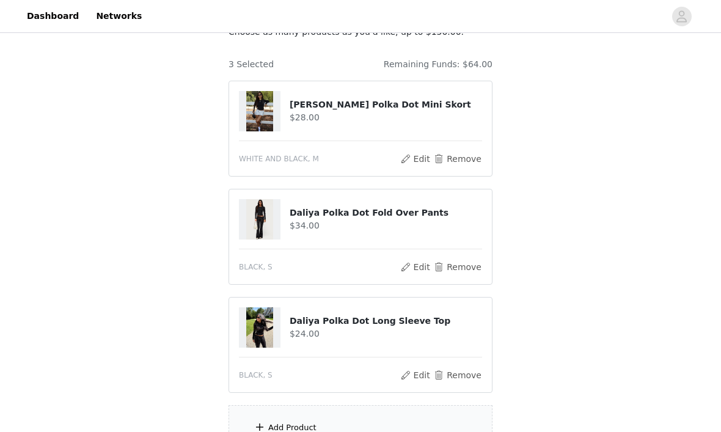
scroll to position [191, 0]
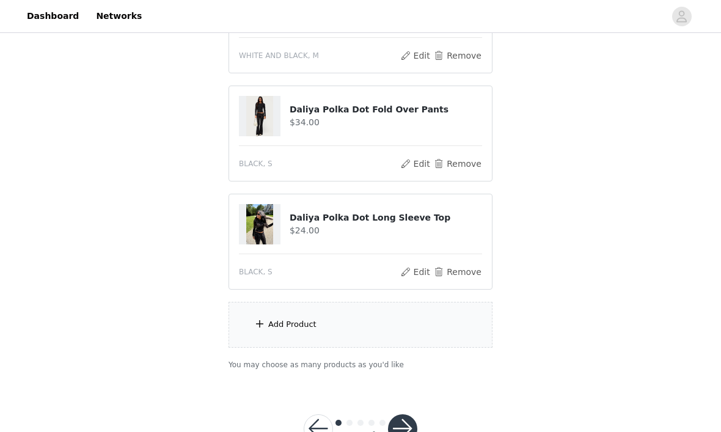
click at [440, 324] on div "Add Product" at bounding box center [360, 325] width 264 height 46
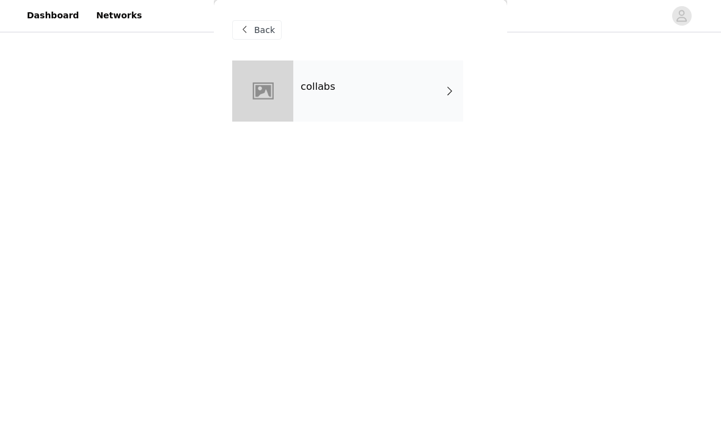
click at [331, 70] on div "collabs" at bounding box center [378, 91] width 170 height 61
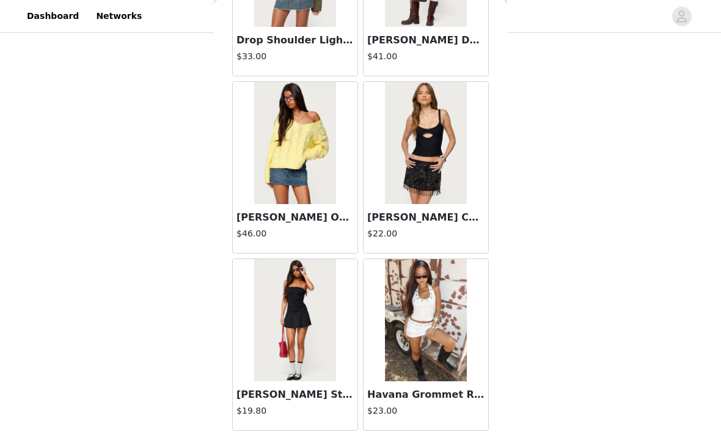
scroll to position [3168, 0]
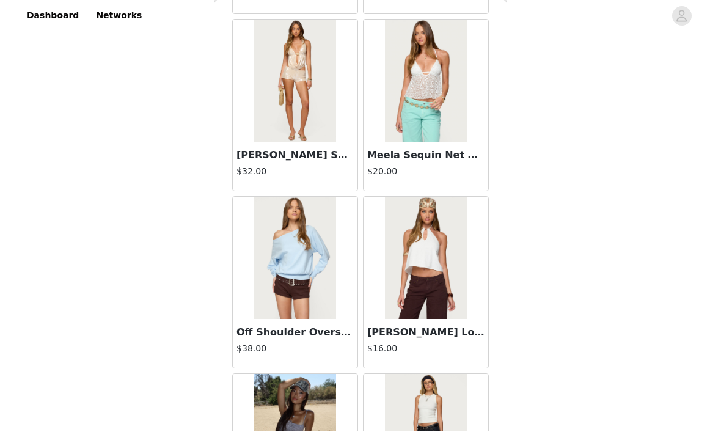
scroll to position [4022, 0]
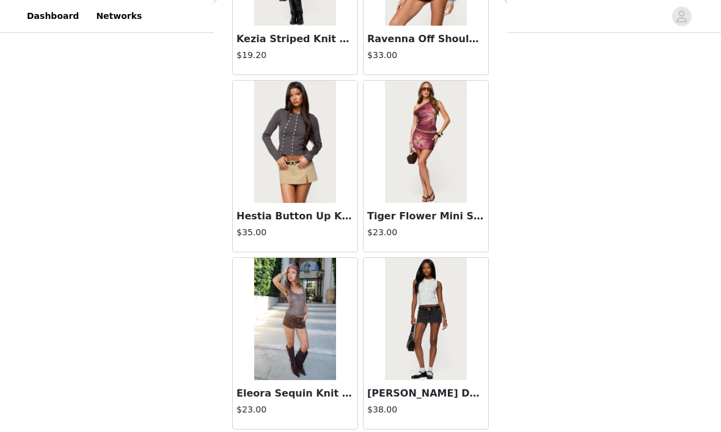
scroll to position [6710, 0]
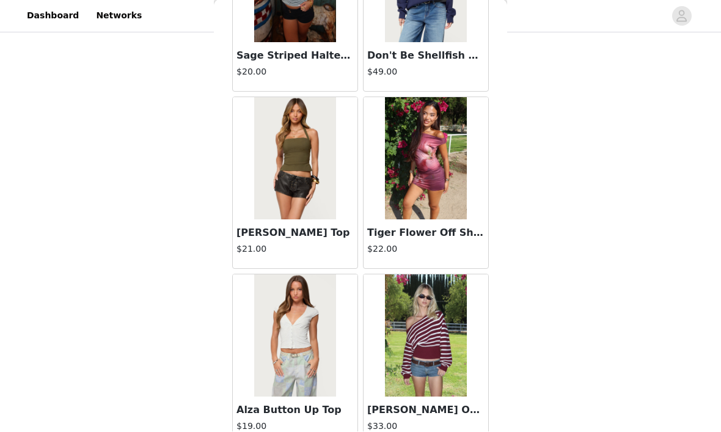
scroll to position [7610, 0]
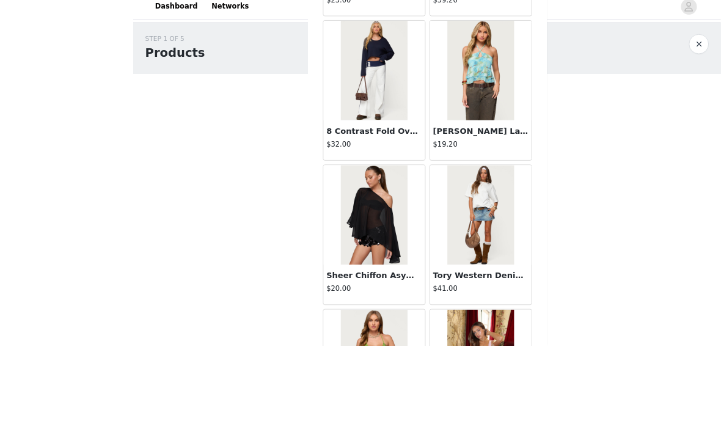
scroll to position [191, 0]
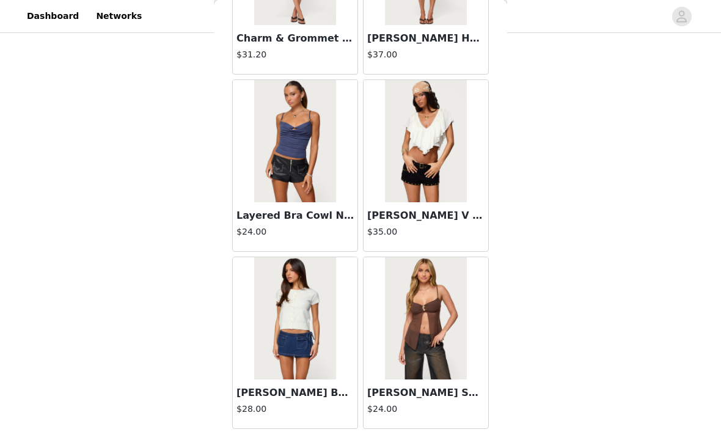
scroll to position [13796, 0]
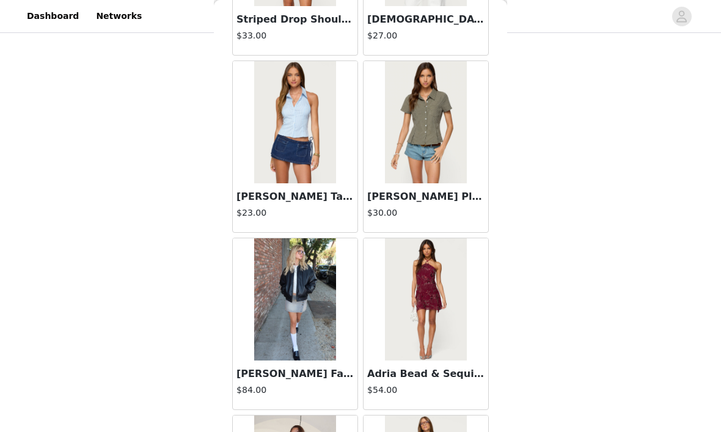
scroll to position [14527, 0]
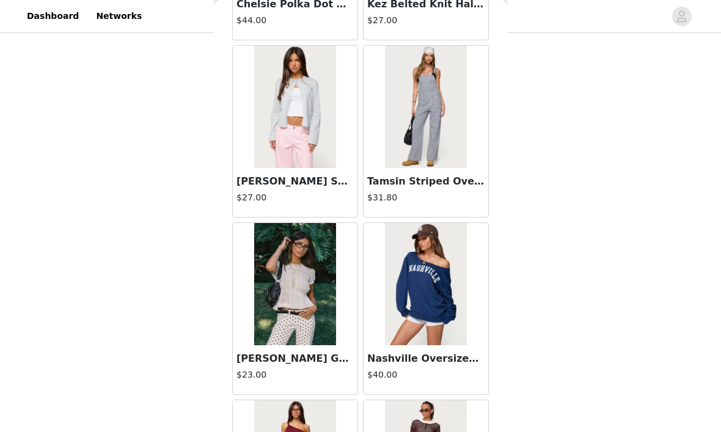
scroll to position [15982, 0]
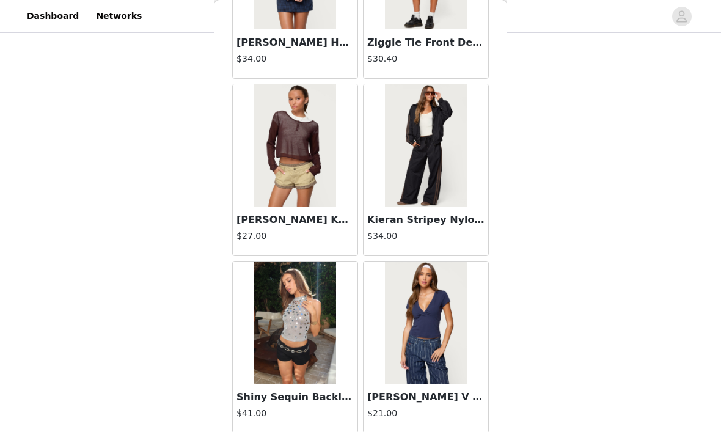
scroll to position [18562, 0]
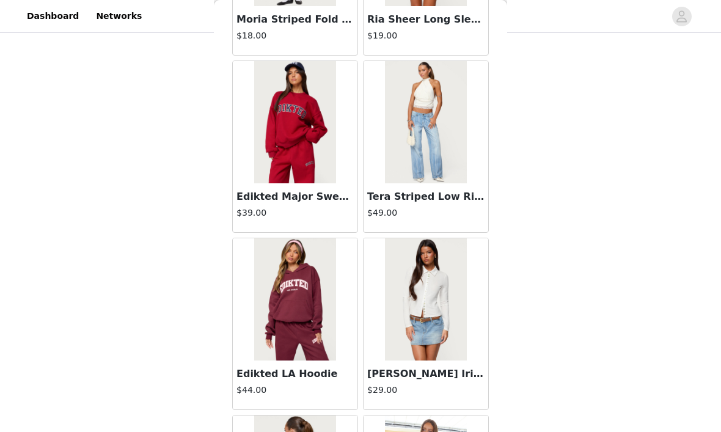
scroll to position [20547, 0]
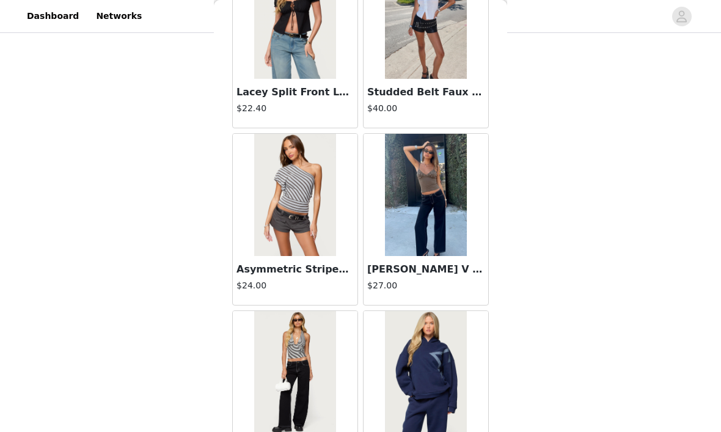
scroll to position [22095, 0]
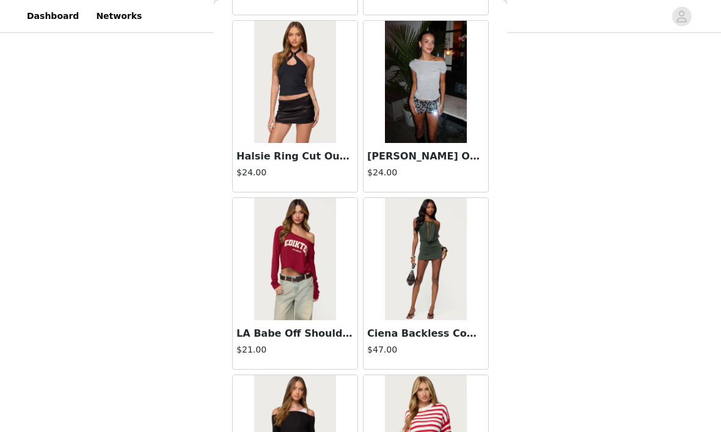
scroll to position [23787, 0]
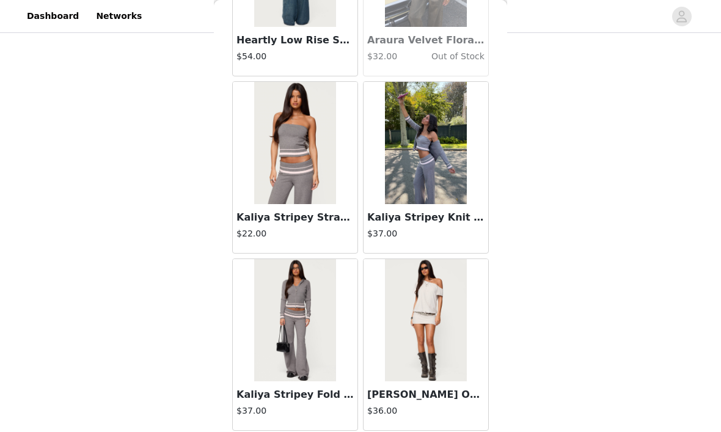
scroll to position [26195, 0]
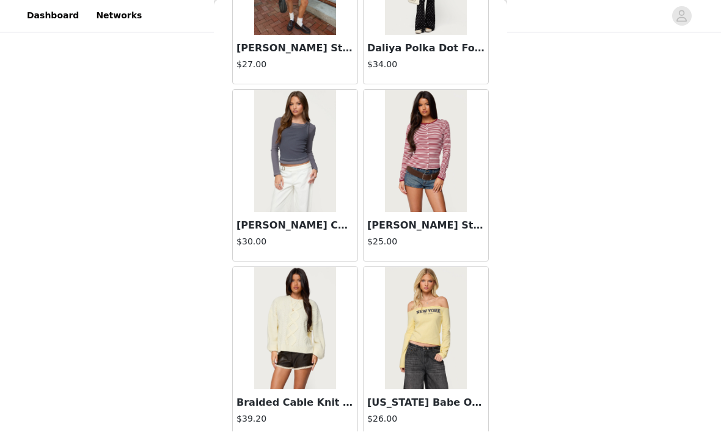
scroll to position [27698, 0]
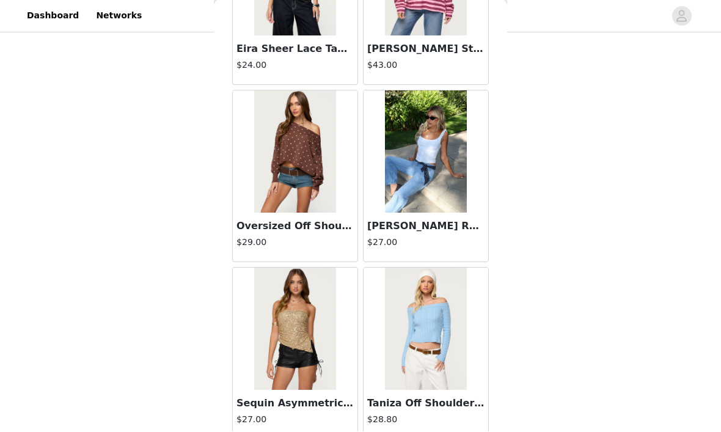
scroll to position [29392, 0]
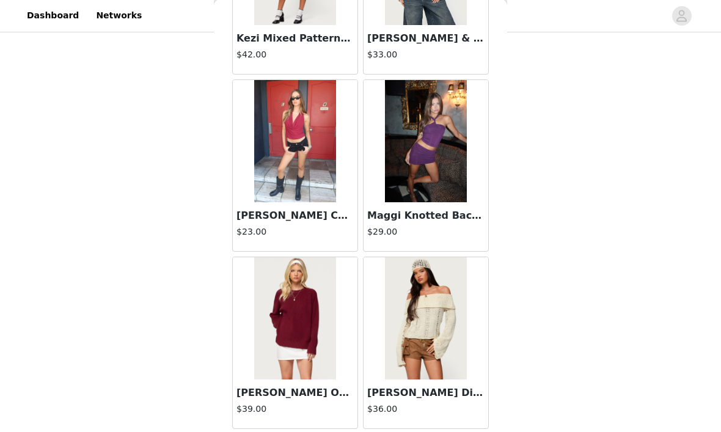
scroll to position [31509, 0]
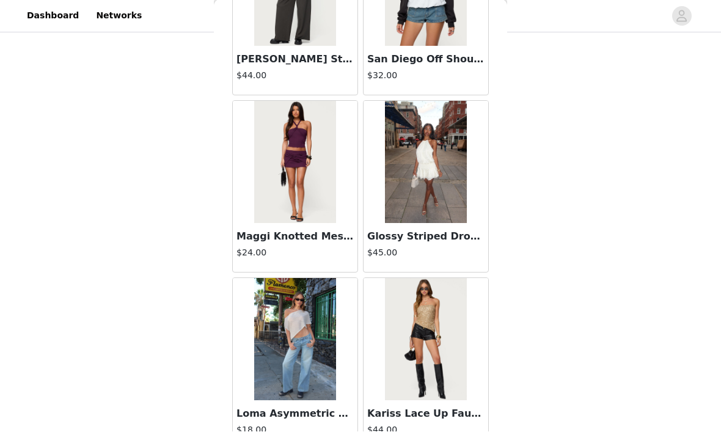
scroll to position [32729, 0]
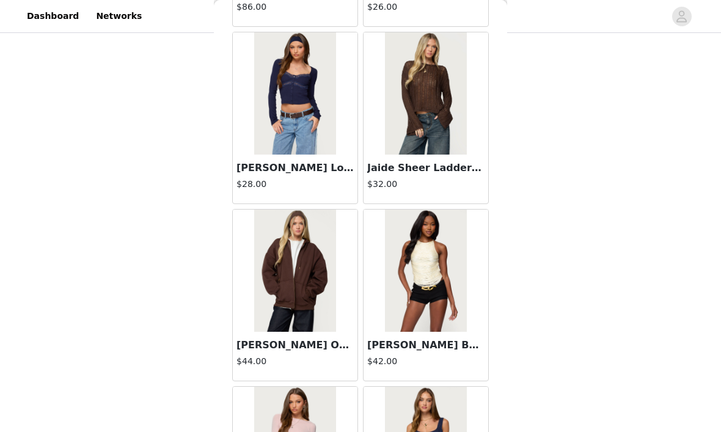
scroll to position [34747, 0]
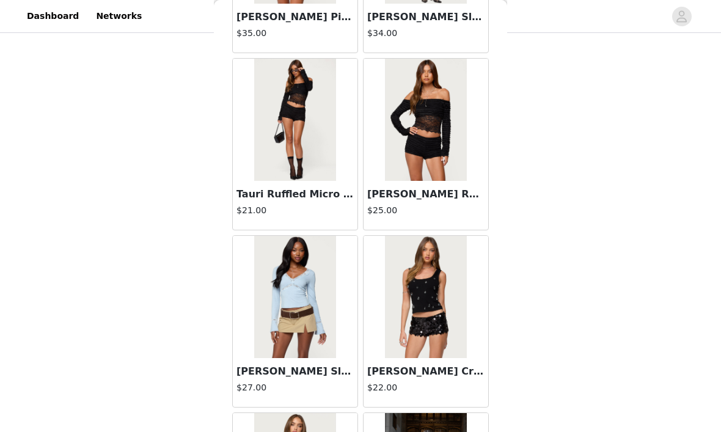
scroll to position [35791, 0]
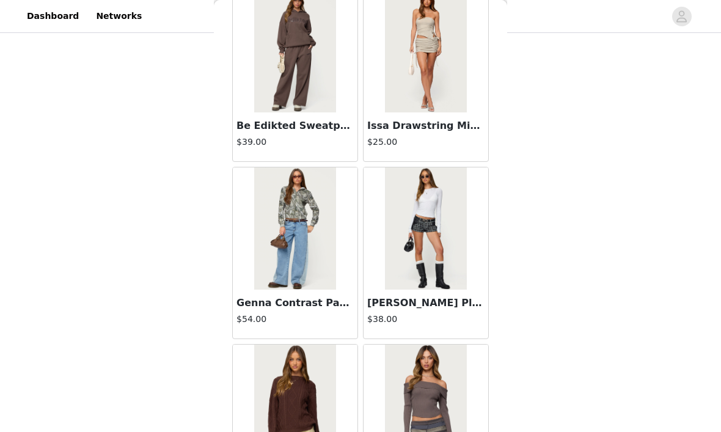
scroll to position [37114, 0]
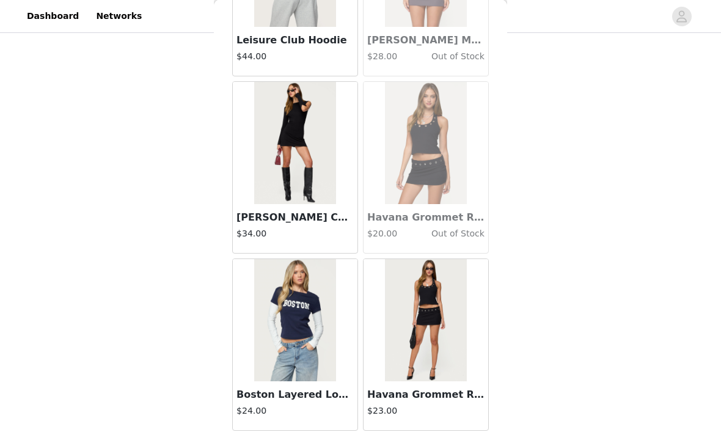
scroll to position [116, 0]
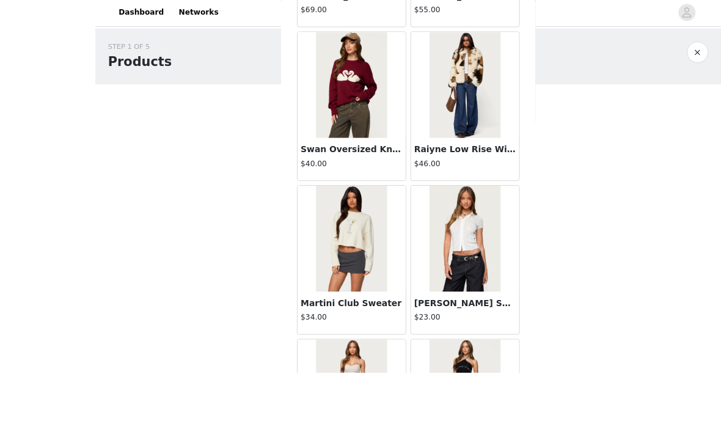
scroll to position [127, 0]
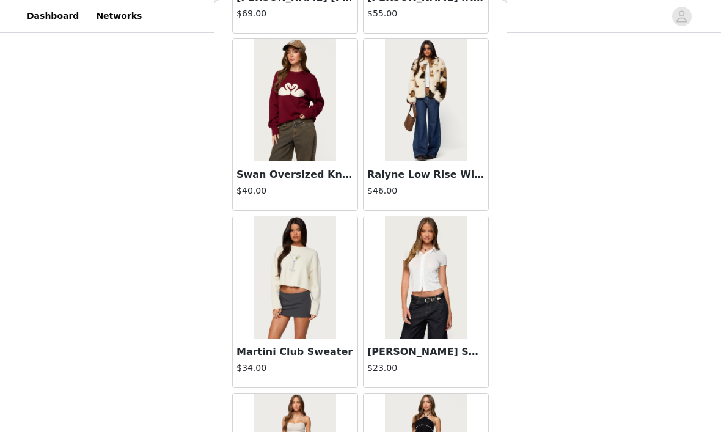
click at [445, 358] on h3 "[PERSON_NAME] Semi Sheer Button Up Shirt" at bounding box center [425, 351] width 117 height 15
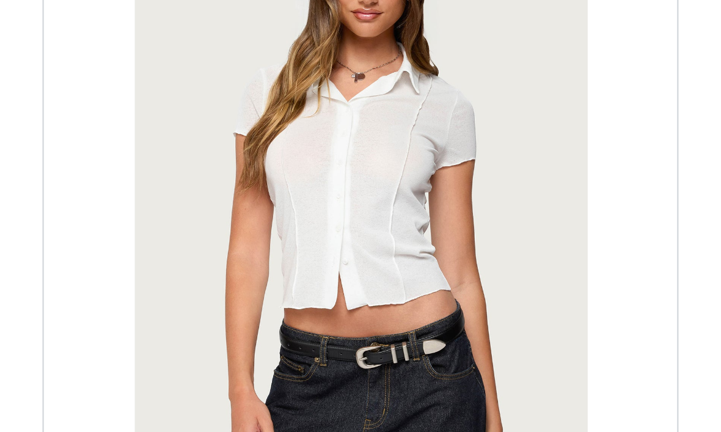
scroll to position [116, 0]
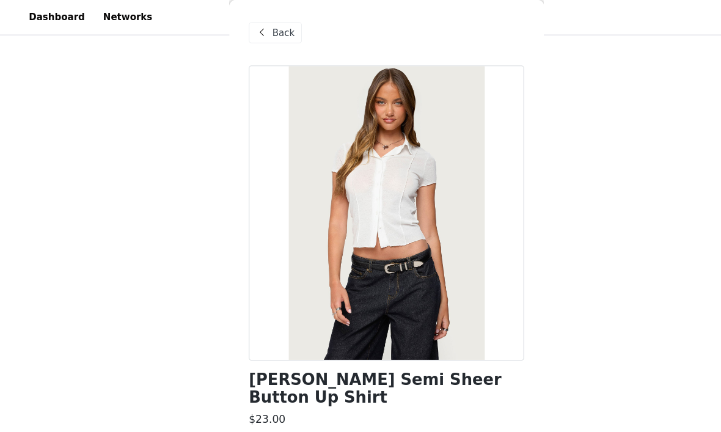
click at [254, 35] on span "Back" at bounding box center [264, 30] width 21 height 13
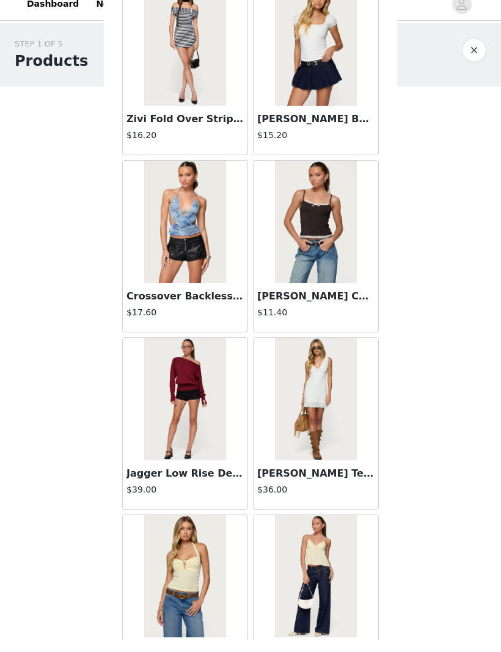
scroll to position [1847, 0]
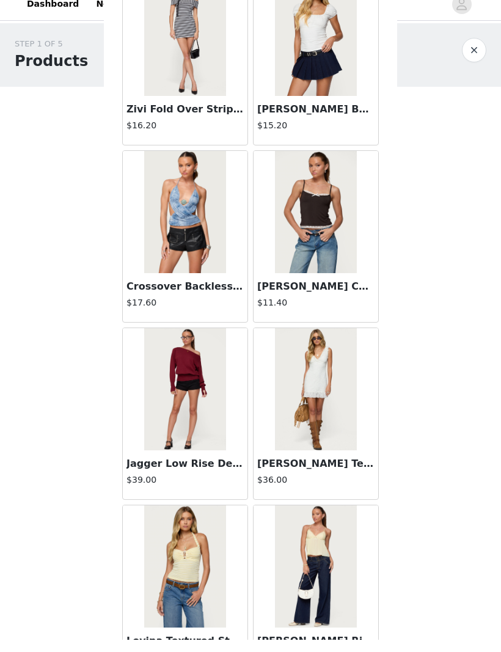
click at [170, 422] on img at bounding box center [184, 401] width 81 height 122
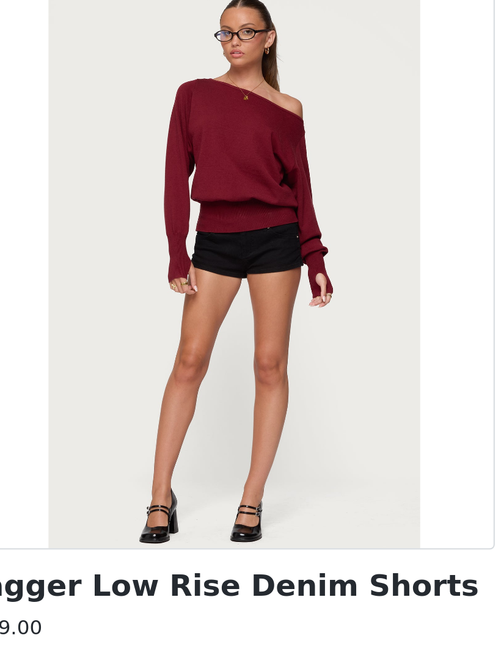
scroll to position [0, 0]
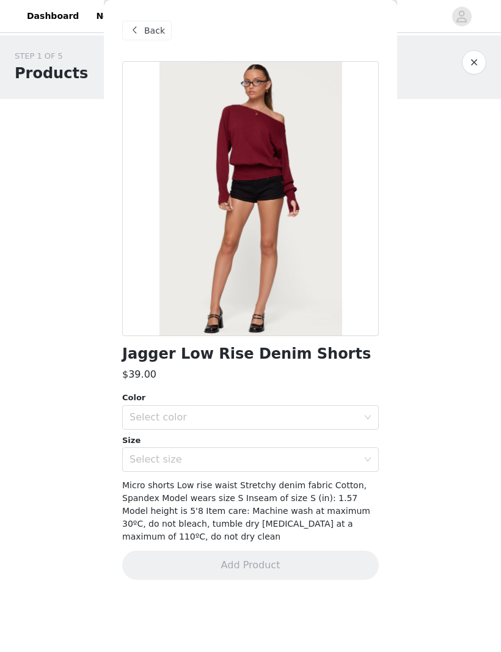
click at [152, 32] on span "Back" at bounding box center [154, 30] width 21 height 13
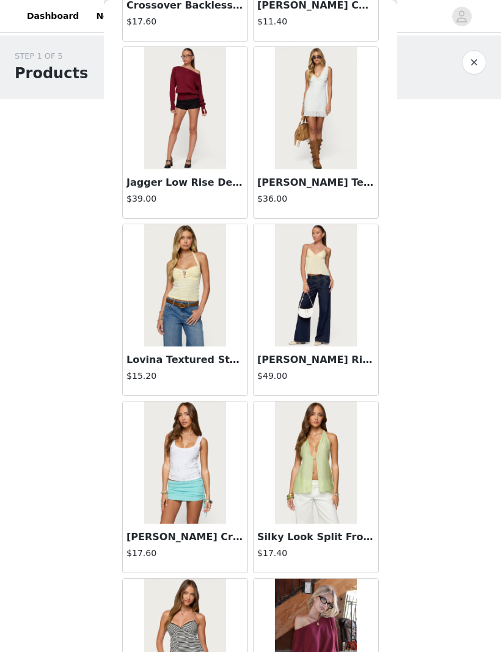
scroll to position [2157, 0]
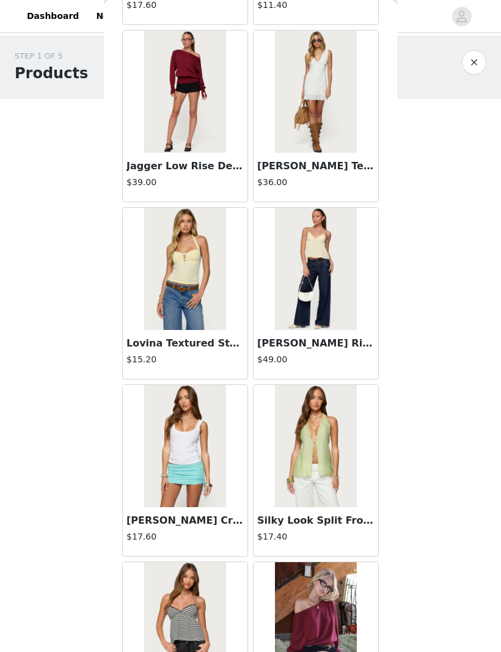
click at [2, 431] on div "STEP 1 OF 5 Products Choose as many products as you'd like, up to $150.00. 3 Se…" at bounding box center [250, 305] width 501 height 541
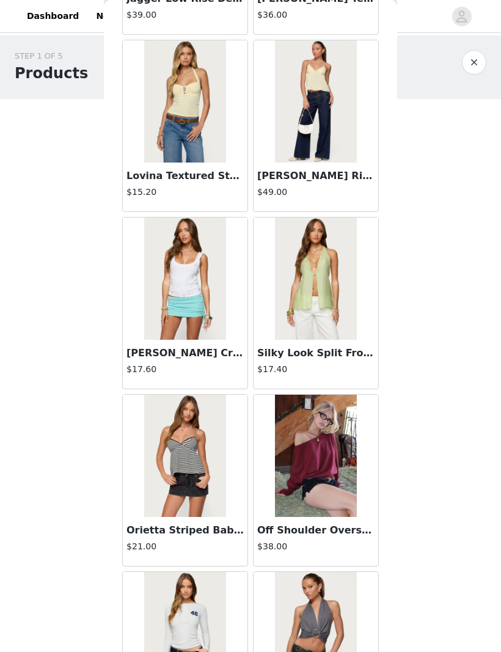
scroll to position [2345, 0]
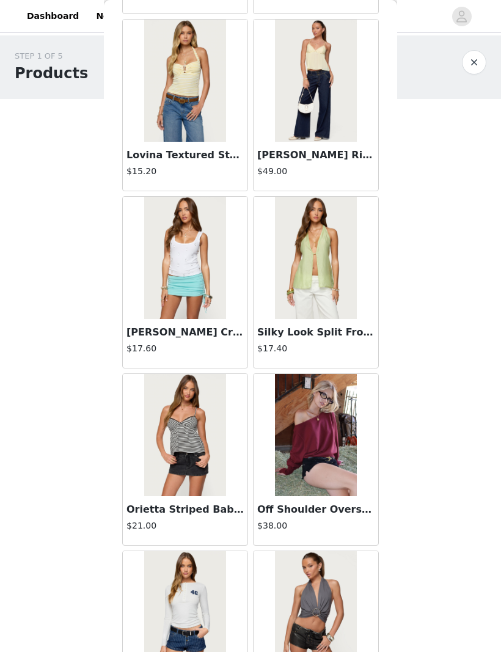
click at [2, 431] on div "STEP 1 OF 5 Products Choose as many products as you'd like, up to $150.00. 3 Se…" at bounding box center [250, 305] width 501 height 541
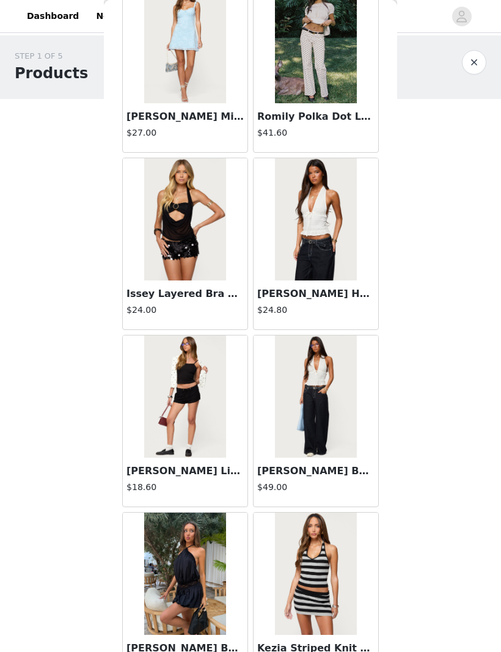
scroll to position [5928, 0]
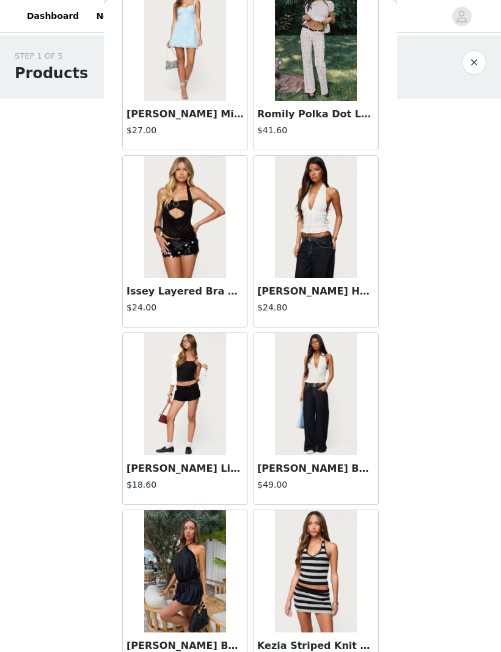
click at [202, 241] on img at bounding box center [184, 217] width 81 height 122
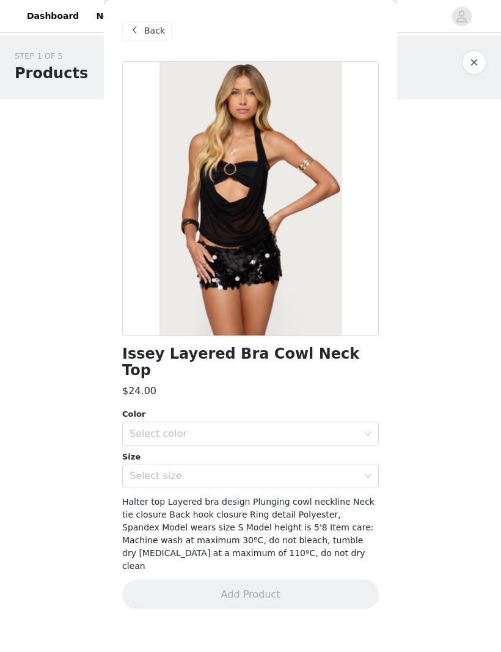
scroll to position [6, 0]
click at [354, 428] on div "Select color" at bounding box center [243, 434] width 228 height 12
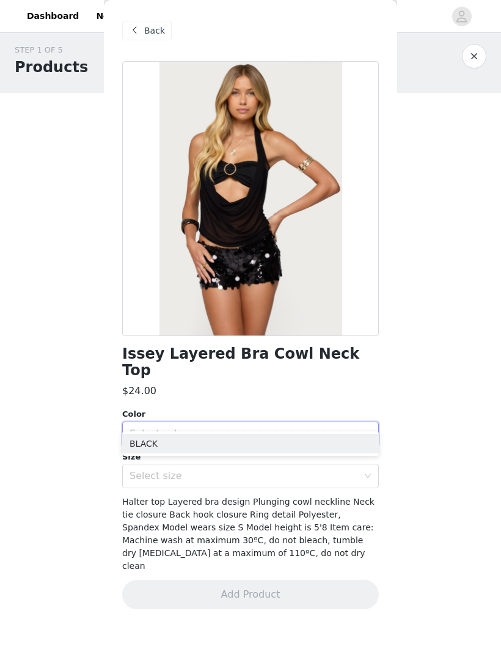
click at [357, 431] on li "BLACK" at bounding box center [250, 444] width 257 height 20
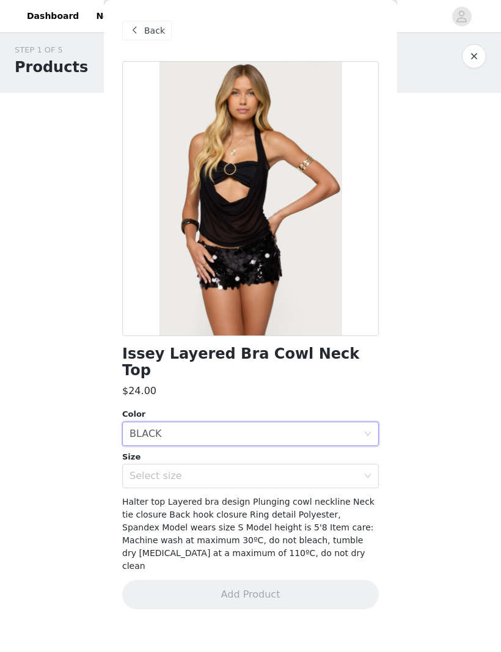
click at [346, 431] on div "Select size" at bounding box center [243, 476] width 228 height 12
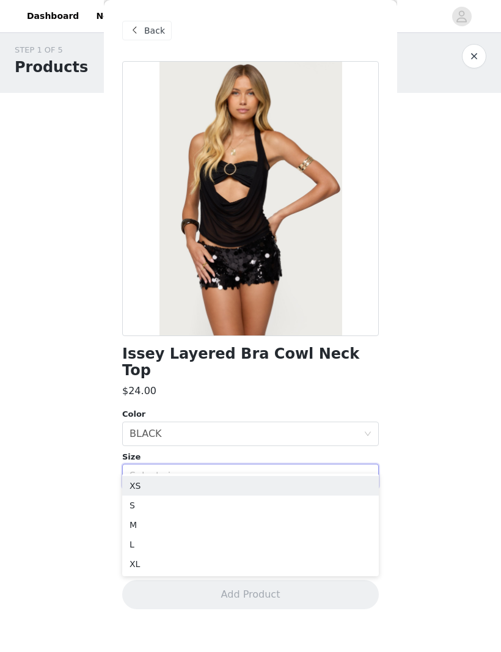
click at [142, 431] on li "S" at bounding box center [250, 505] width 257 height 20
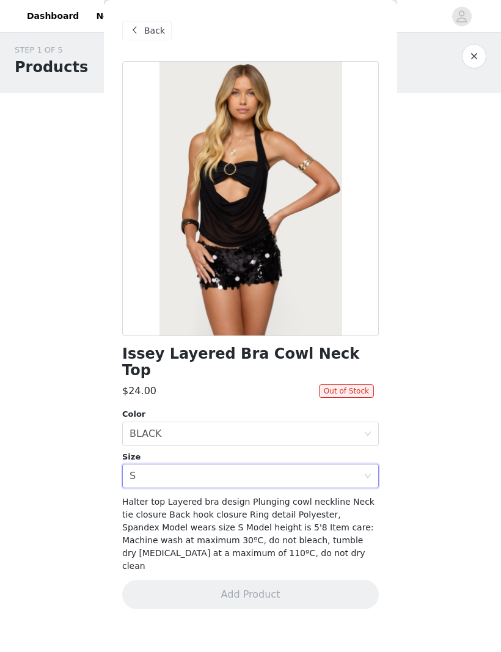
click at [155, 23] on div "Back" at bounding box center [146, 31] width 49 height 20
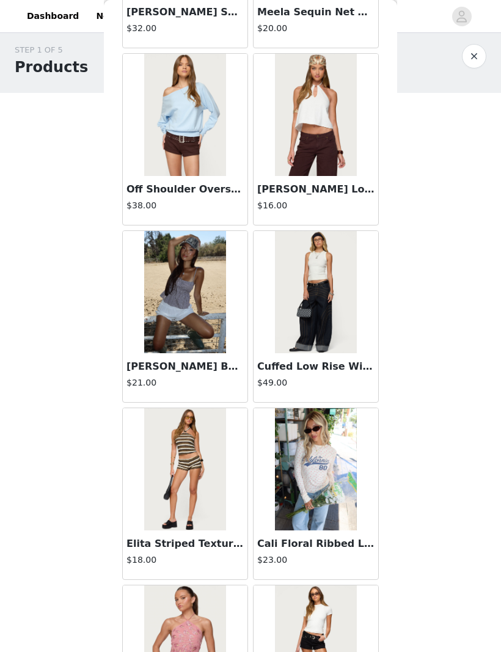
scroll to position [4091, 0]
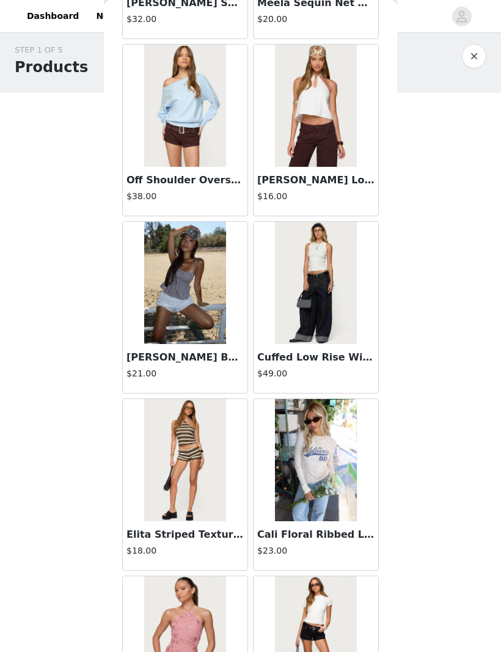
click at [335, 332] on img at bounding box center [315, 283] width 81 height 122
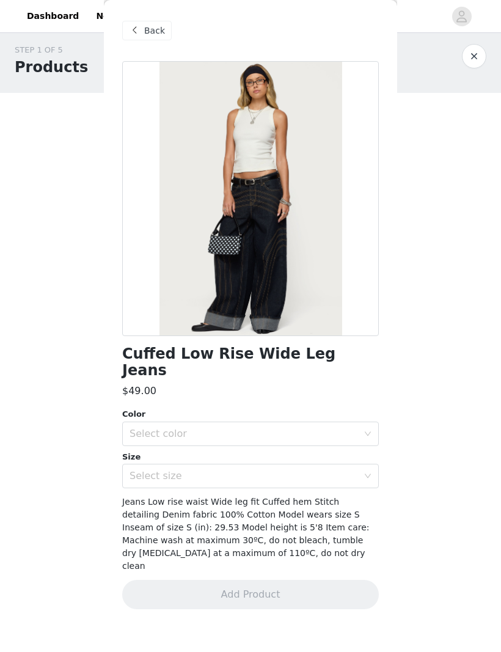
scroll to position [0, 0]
click at [337, 428] on div "Select color" at bounding box center [243, 434] width 228 height 12
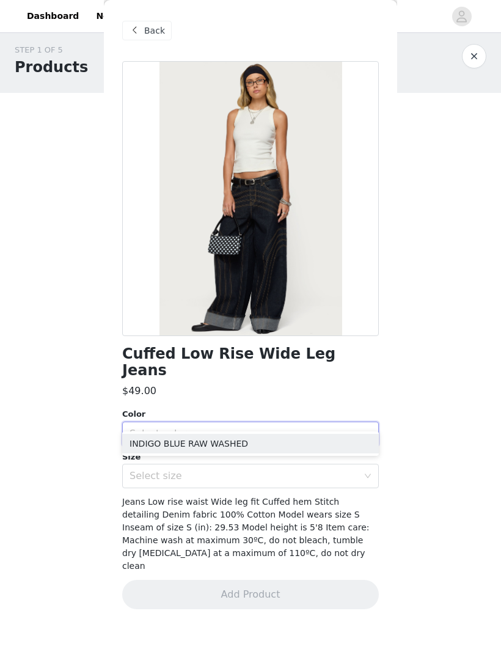
click at [358, 431] on li "INDIGO BLUE RAW WASHED" at bounding box center [250, 444] width 257 height 20
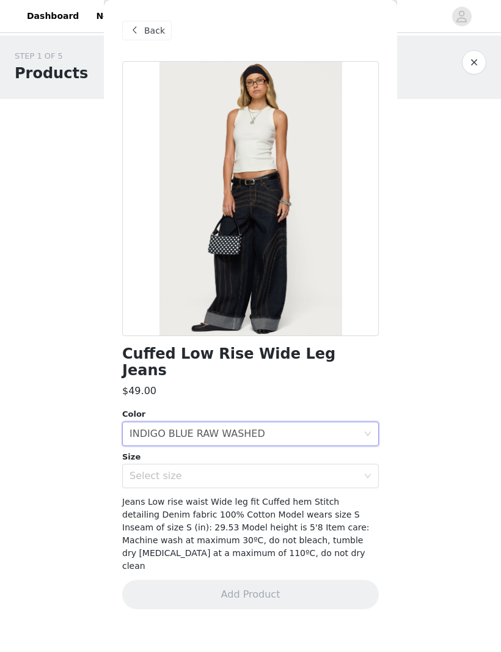
click at [146, 17] on div "Back" at bounding box center [250, 30] width 257 height 61
click at [164, 22] on div "Back" at bounding box center [146, 31] width 49 height 20
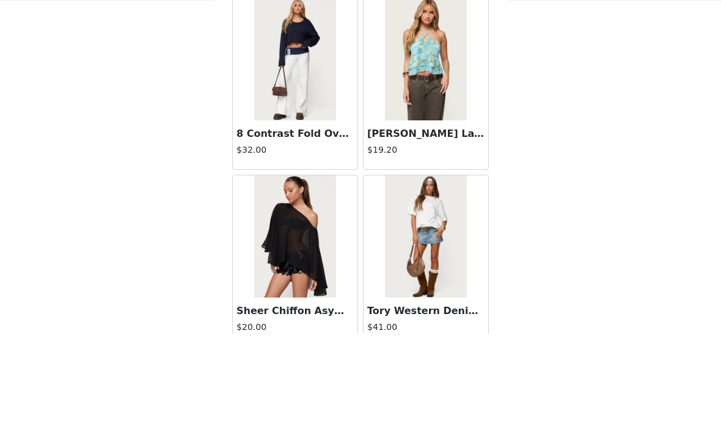
scroll to position [11682, 0]
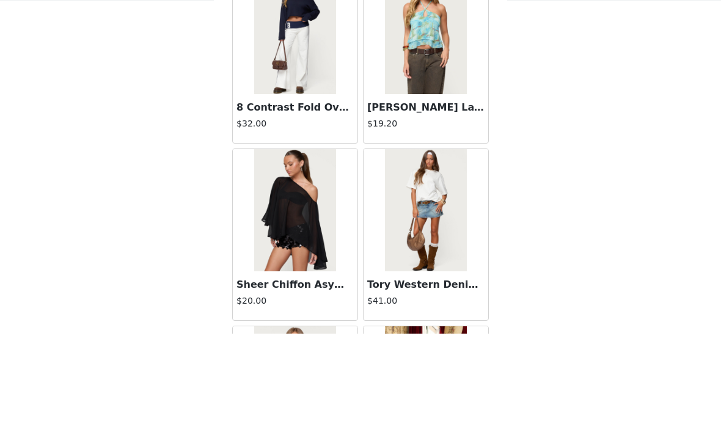
click at [312, 370] on div "Sheer Chiffon Asymmetric Poncho $20.00" at bounding box center [295, 394] width 125 height 49
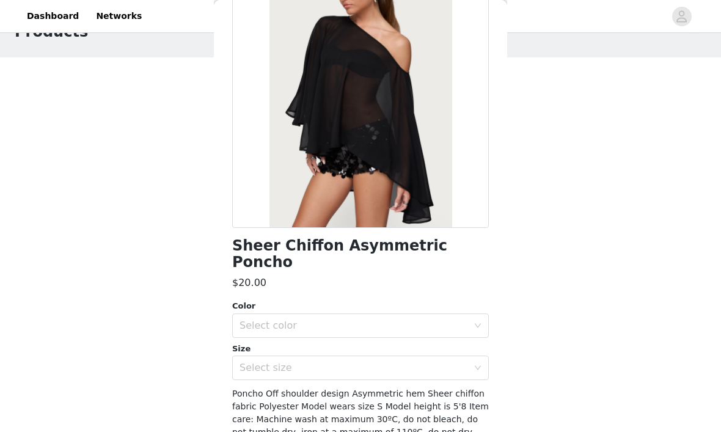
scroll to position [0, 0]
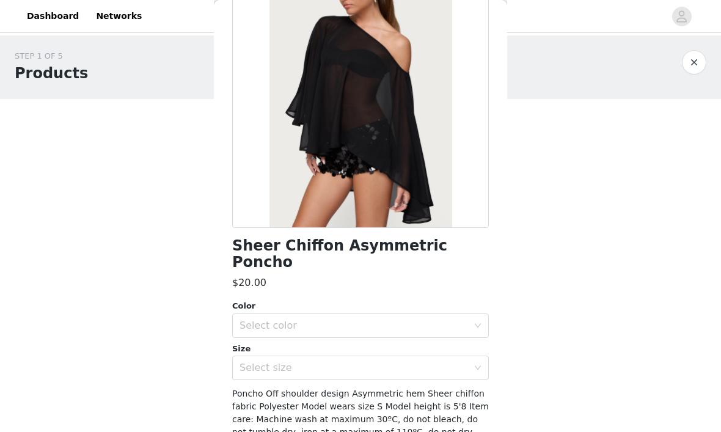
click at [437, 314] on div "Select color" at bounding box center [356, 325] width 234 height 23
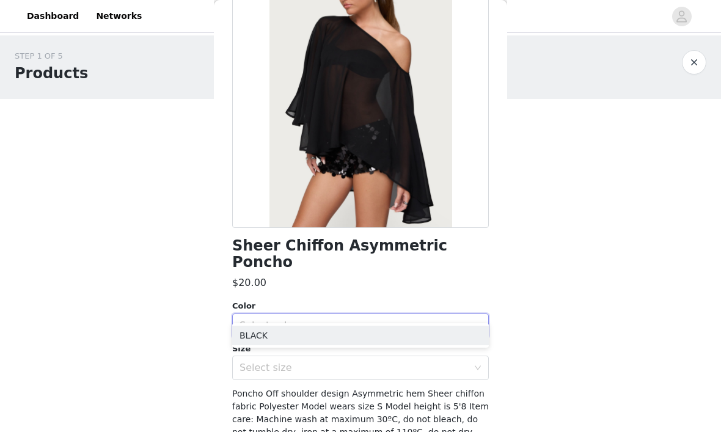
click at [412, 344] on li "BLACK" at bounding box center [360, 336] width 257 height 20
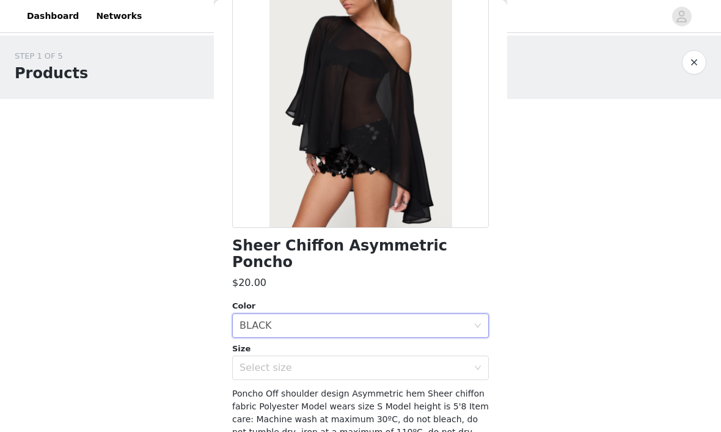
click at [448, 362] on div "Select size" at bounding box center [353, 368] width 228 height 12
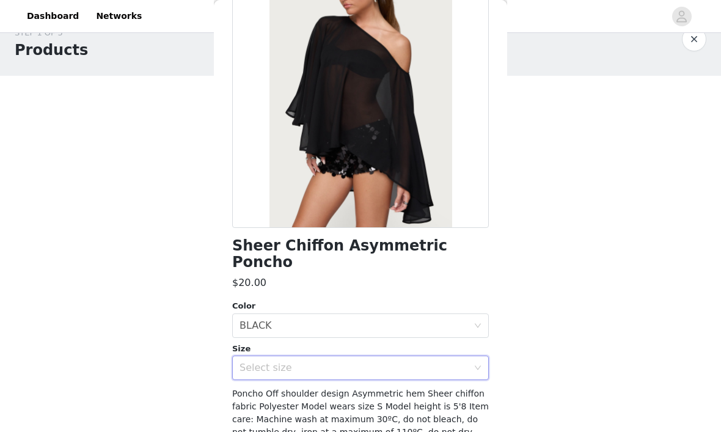
scroll to position [23, 0]
click at [401, 362] on div "Select size" at bounding box center [353, 368] width 228 height 12
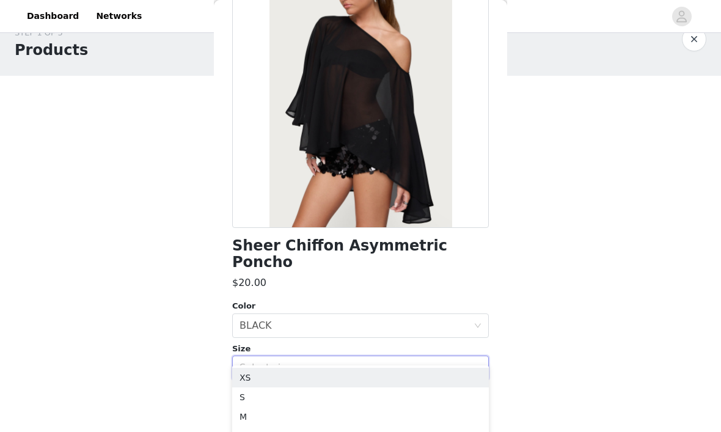
click at [409, 398] on li "S" at bounding box center [360, 397] width 257 height 20
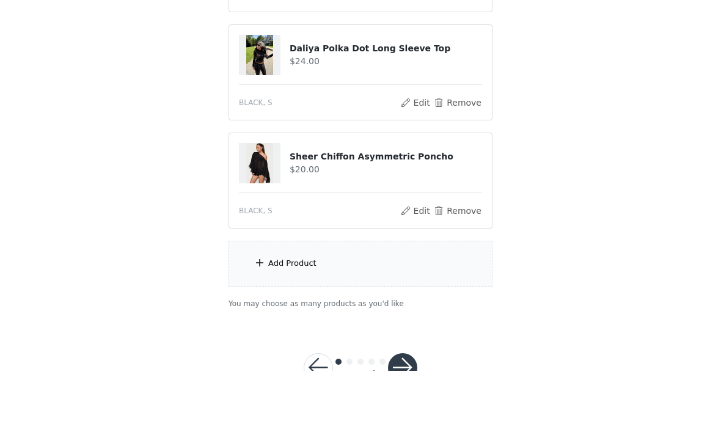
scroll to position [299, 0]
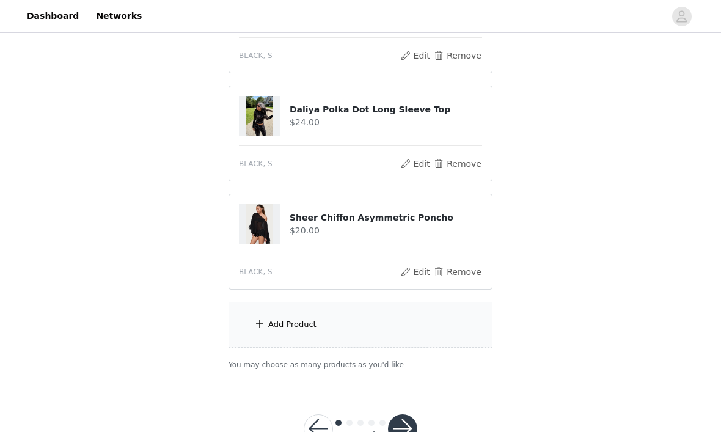
click at [399, 327] on div "Add Product" at bounding box center [360, 325] width 264 height 46
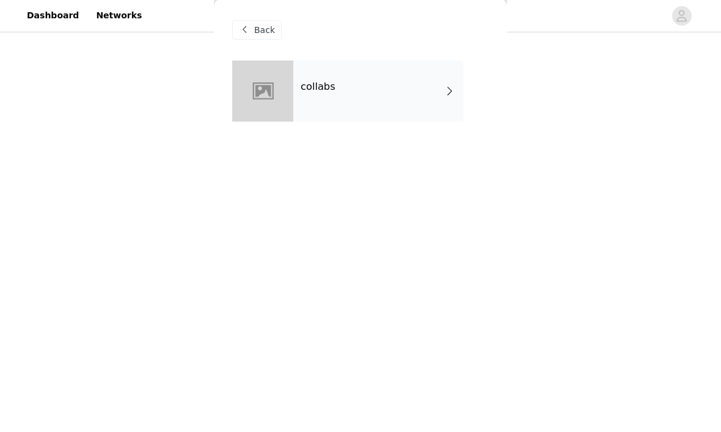
click at [438, 82] on div "collabs" at bounding box center [378, 91] width 170 height 61
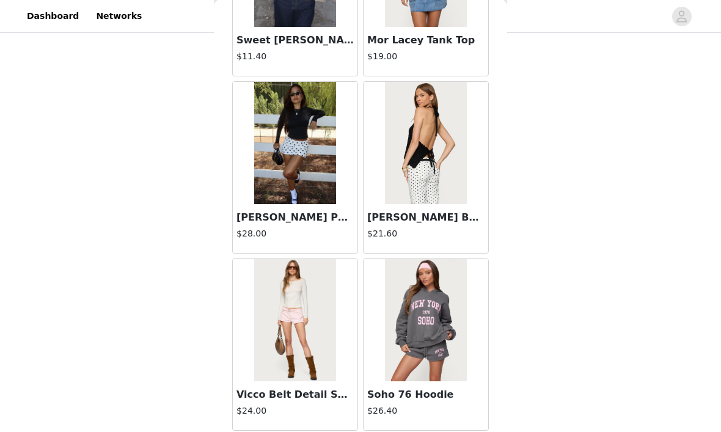
scroll to position [1396, 0]
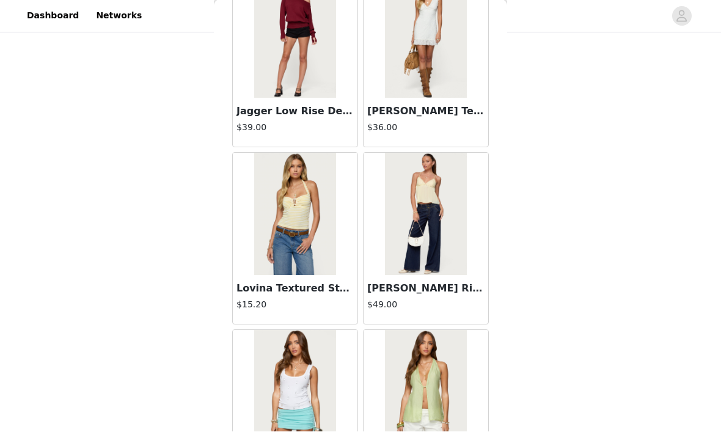
scroll to position [2252, 0]
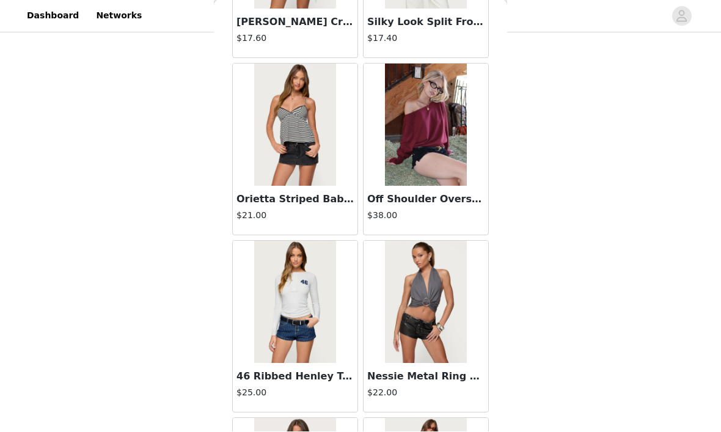
click at [678, 321] on div "STEP 1 OF 5 Products Choose as many products as you'd like, up to $150.00. 4 Se…" at bounding box center [360, 61] width 721 height 649
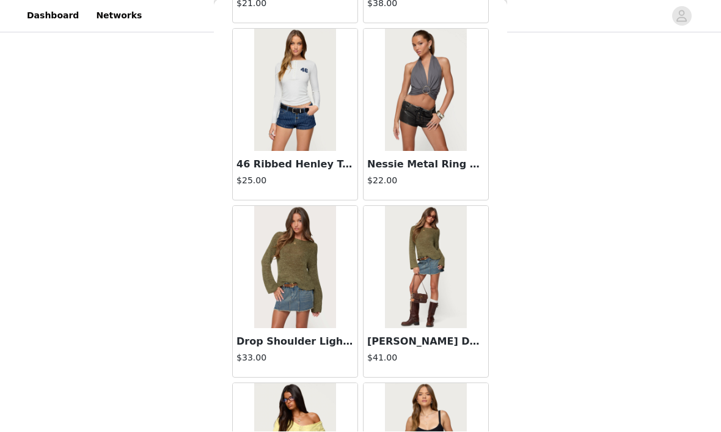
scroll to position [2860, 0]
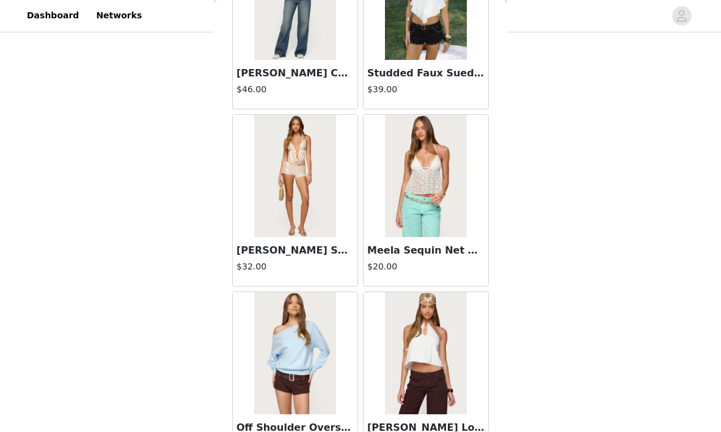
scroll to position [3876, 0]
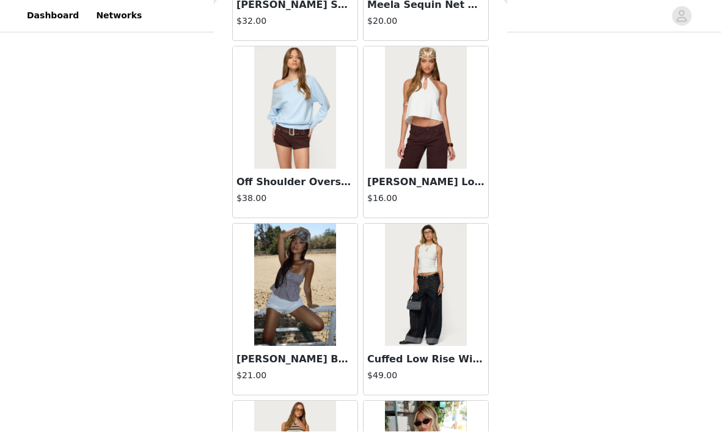
click at [635, 349] on div "STEP 1 OF 5 Products Choose as many products as you'd like, up to $150.00. 4 Se…" at bounding box center [360, 61] width 721 height 649
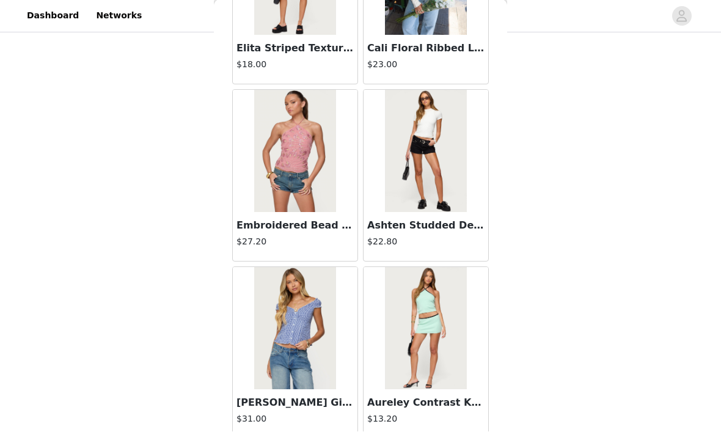
scroll to position [4576, 0]
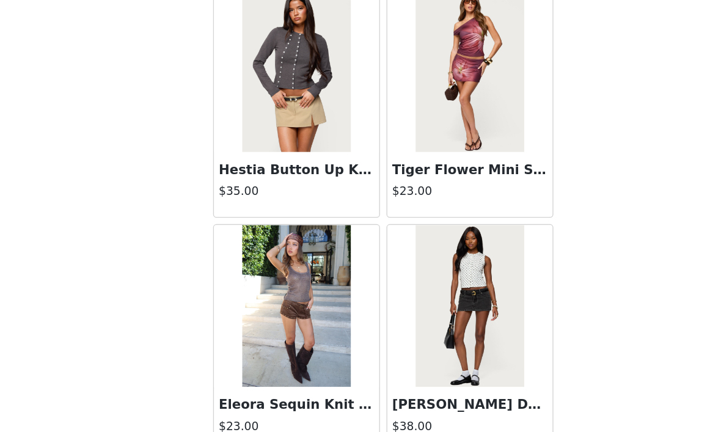
scroll to position [340, 0]
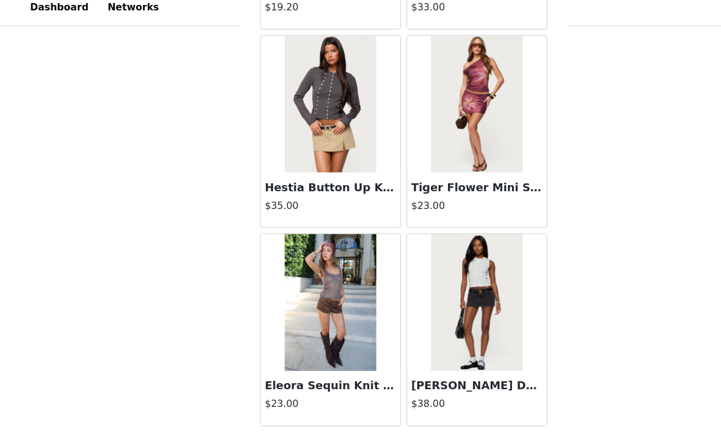
click at [410, 402] on button "Load More" at bounding box center [360, 410] width 257 height 29
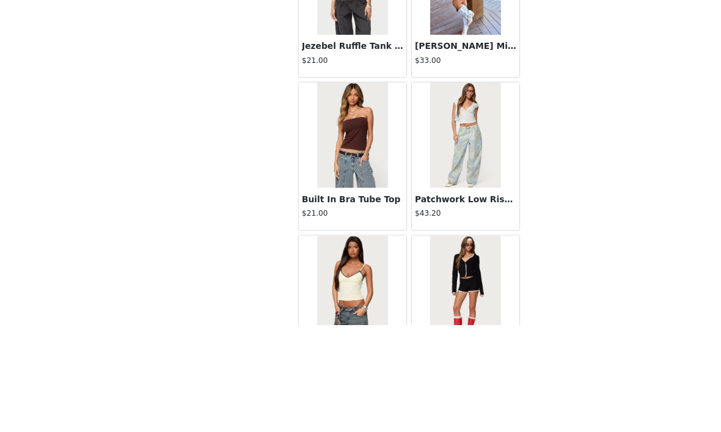
scroll to position [299, 0]
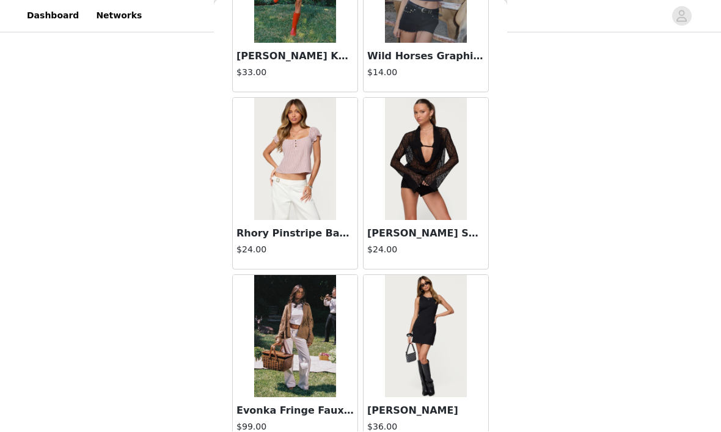
scroll to position [8989, 0]
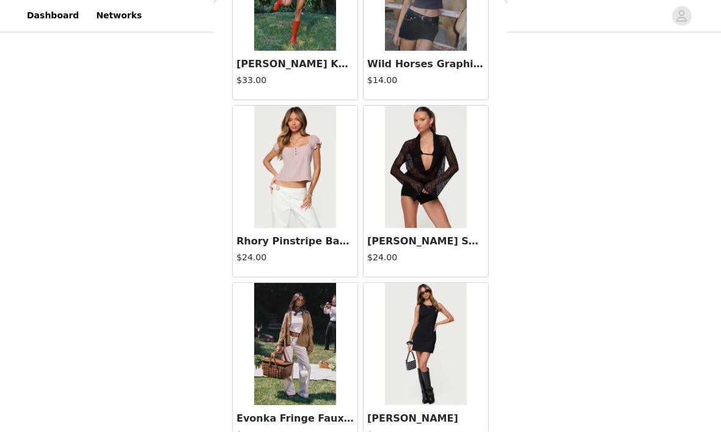
click at [432, 227] on img at bounding box center [425, 167] width 81 height 122
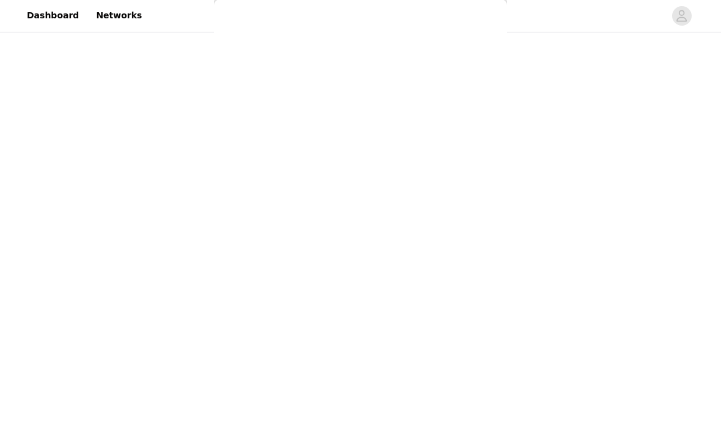
scroll to position [121, 0]
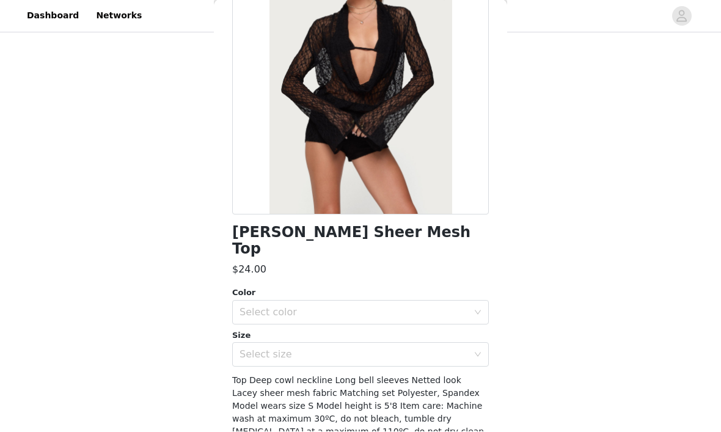
click at [426, 307] on div "Select color" at bounding box center [353, 313] width 228 height 12
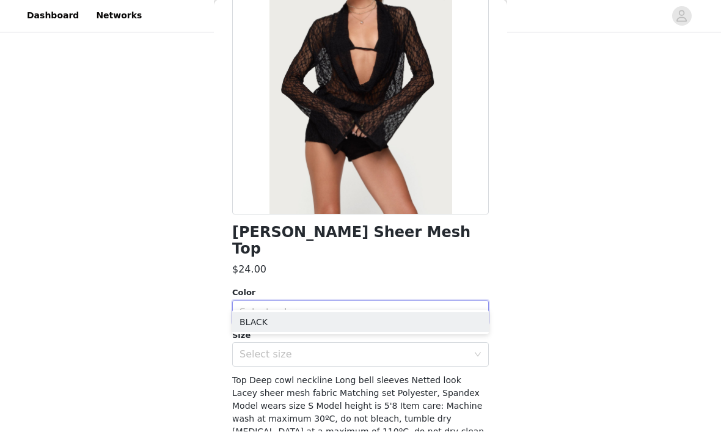
click at [443, 330] on li "BLACK" at bounding box center [360, 323] width 257 height 20
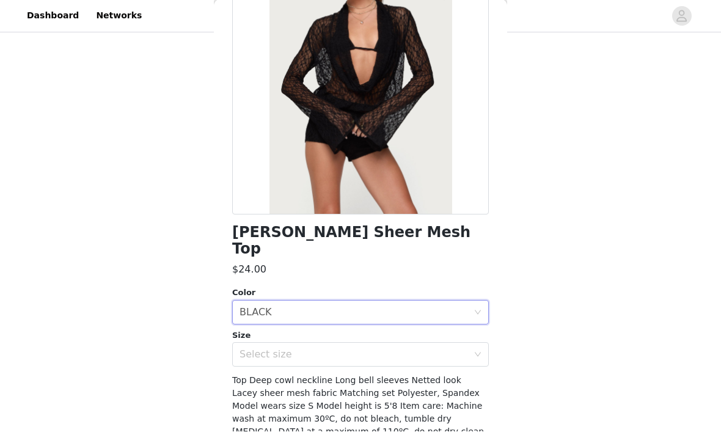
click at [454, 349] on div "Select size" at bounding box center [353, 355] width 228 height 12
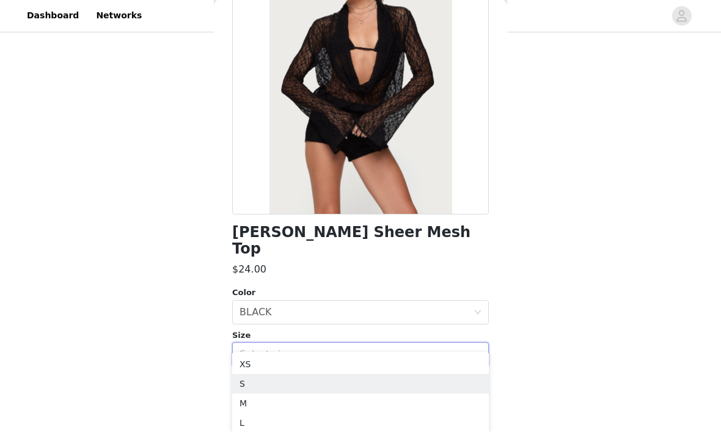
click at [377, 379] on li "S" at bounding box center [360, 384] width 257 height 20
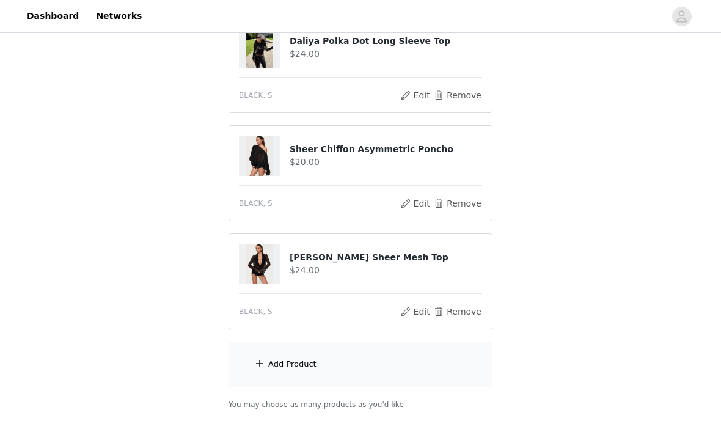
scroll to position [384, 0]
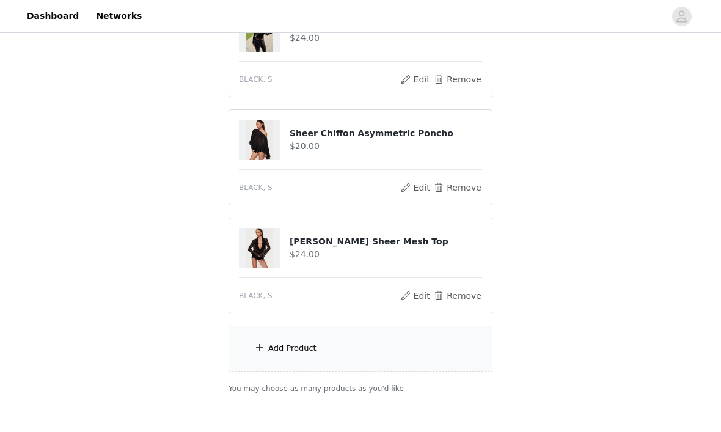
click at [425, 358] on div "Add Product" at bounding box center [360, 349] width 264 height 46
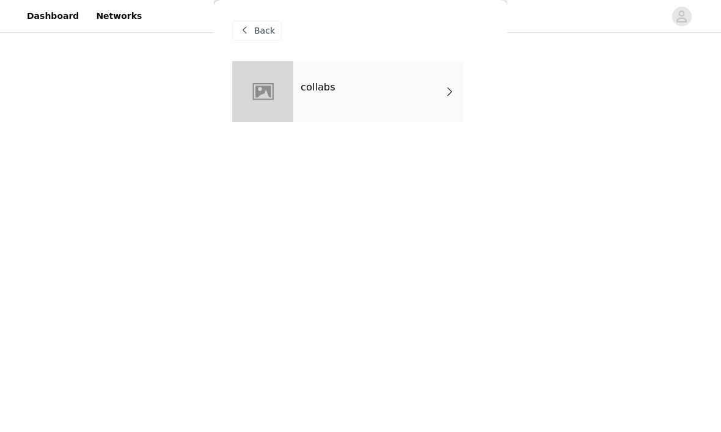
click at [448, 82] on div "collabs" at bounding box center [378, 91] width 170 height 61
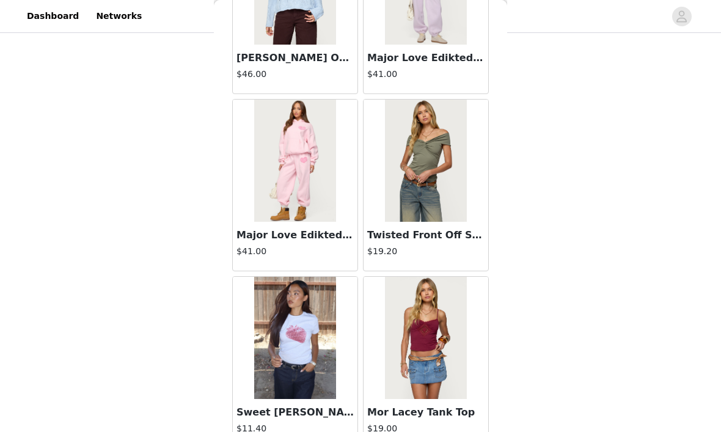
scroll to position [1123, 0]
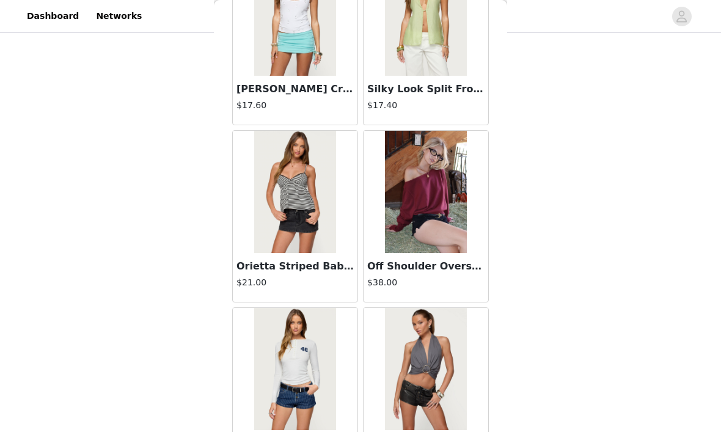
scroll to position [2802, 0]
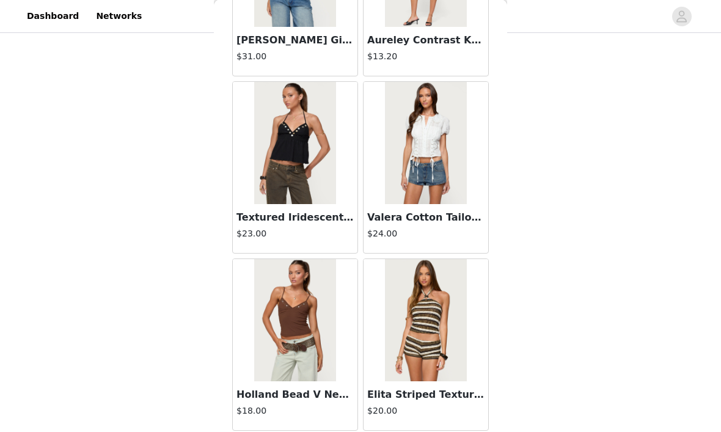
scroll to position [407, 0]
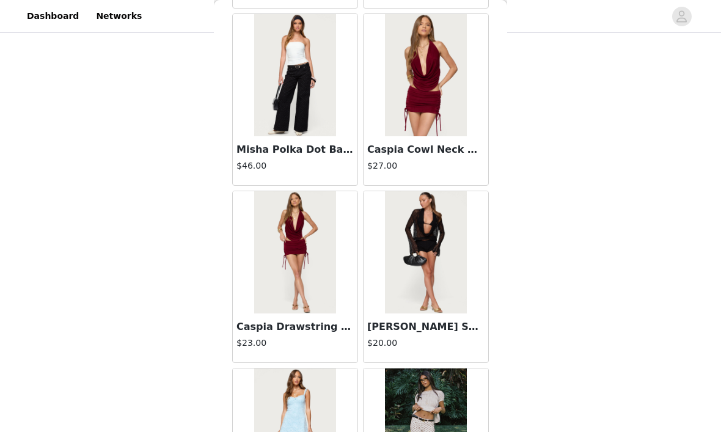
scroll to position [5535, 0]
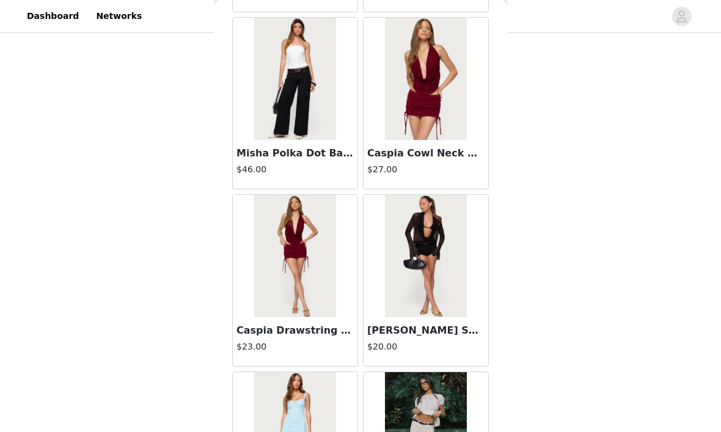
click at [442, 283] on img at bounding box center [425, 256] width 81 height 122
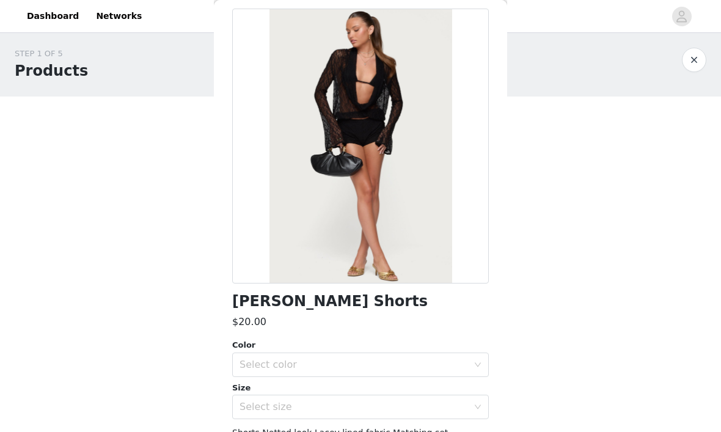
scroll to position [68, 0]
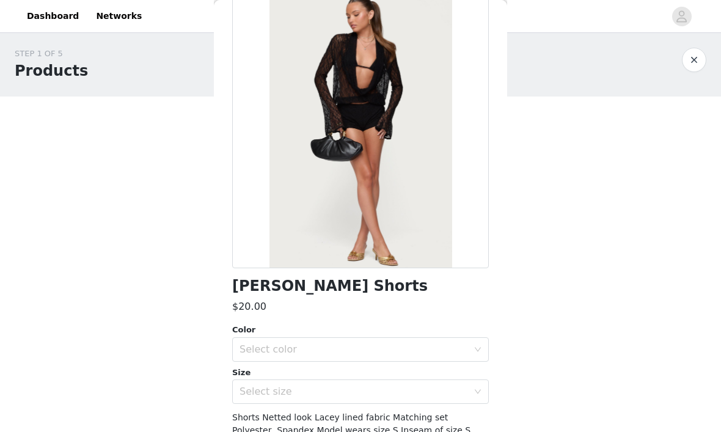
click at [430, 354] on div "Select color" at bounding box center [353, 349] width 228 height 12
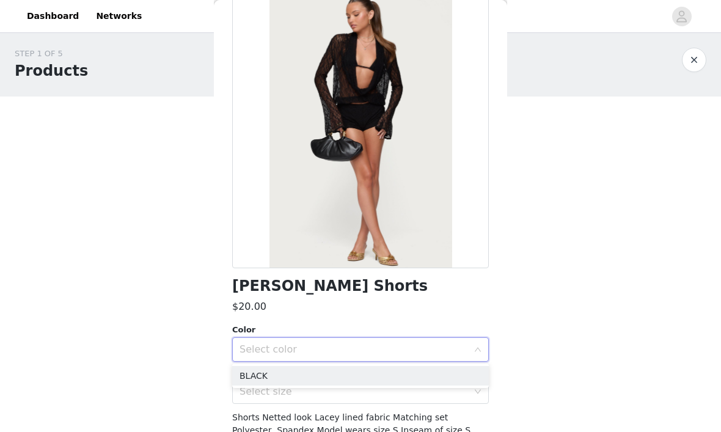
click at [446, 352] on div "Select color" at bounding box center [353, 349] width 228 height 12
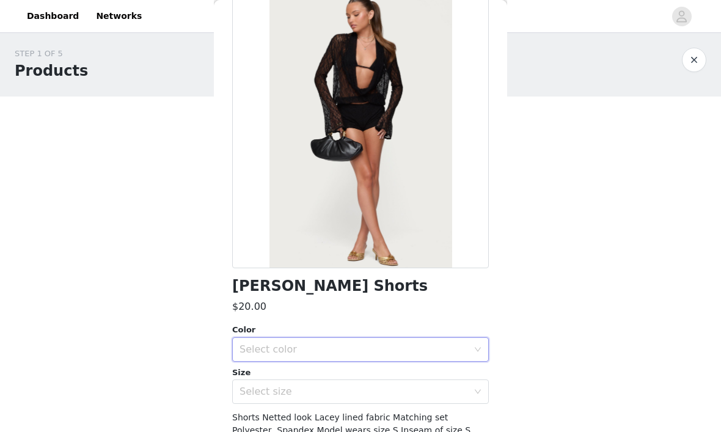
click at [445, 375] on div "Size" at bounding box center [360, 372] width 257 height 12
click at [457, 348] on div "Select color" at bounding box center [353, 349] width 228 height 12
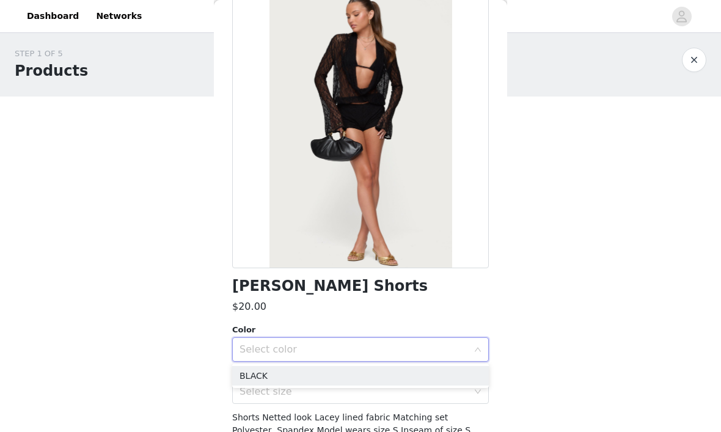
click at [443, 378] on li "BLACK" at bounding box center [360, 376] width 257 height 20
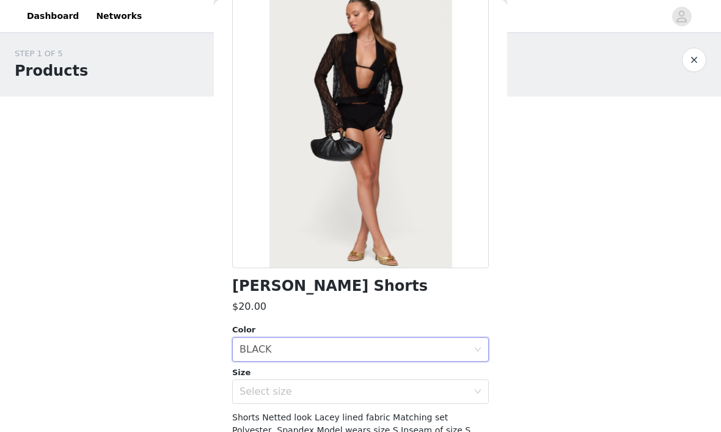
click at [442, 389] on div "Select size" at bounding box center [353, 391] width 228 height 12
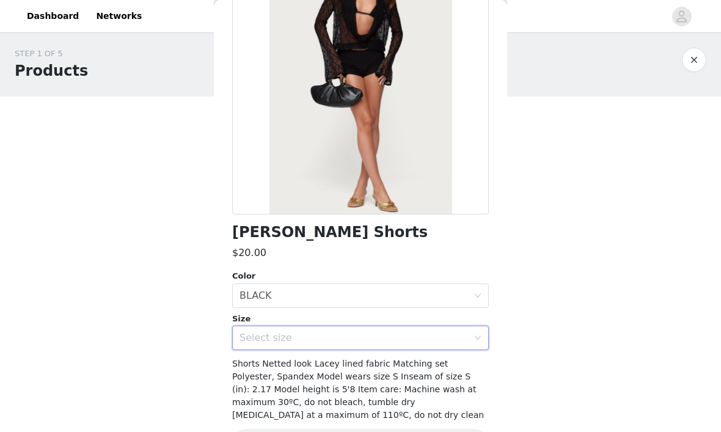
scroll to position [121, 0]
click at [466, 334] on div "Select size" at bounding box center [353, 338] width 228 height 12
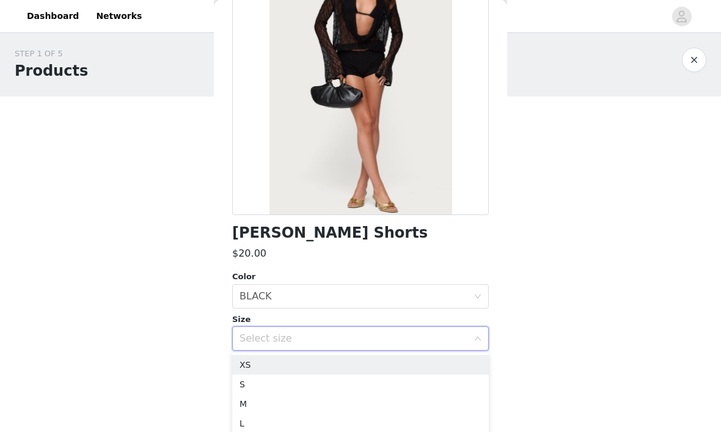
click at [421, 371] on li "XS" at bounding box center [360, 365] width 257 height 20
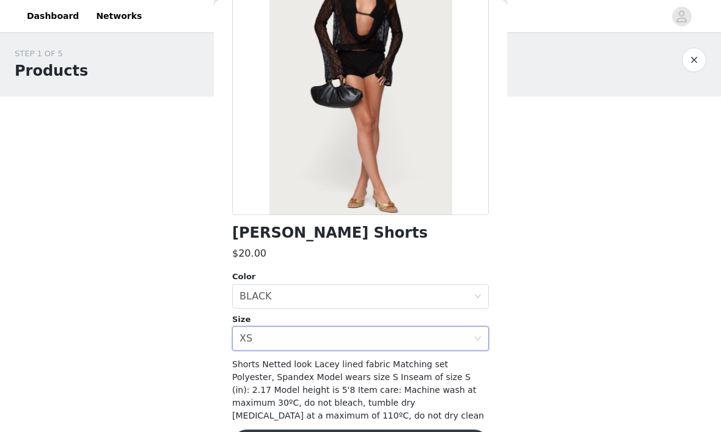
click at [445, 338] on div "Select size XS" at bounding box center [356, 338] width 234 height 23
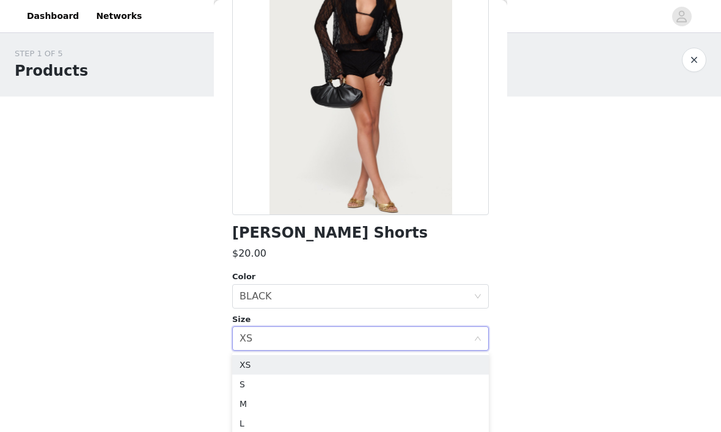
click at [420, 377] on li "S" at bounding box center [360, 384] width 257 height 20
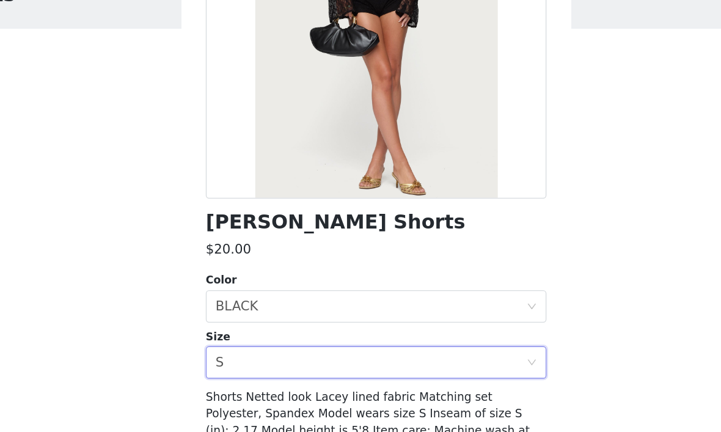
scroll to position [137, 0]
click at [474, 319] on icon "icon: close-circle" at bounding box center [477, 322] width 7 height 7
click at [357, 316] on div "Select size" at bounding box center [353, 322] width 228 height 12
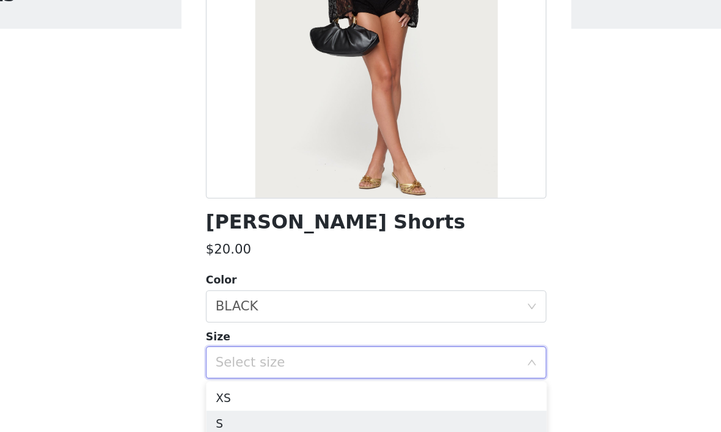
click at [282, 359] on li "S" at bounding box center [360, 369] width 257 height 20
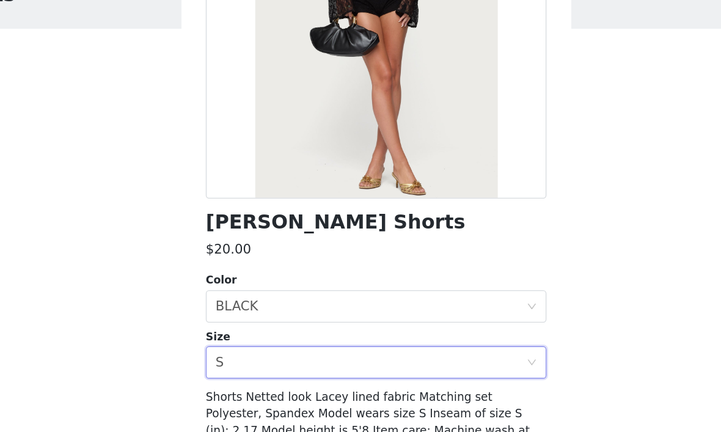
click at [474, 319] on icon "icon: close-circle" at bounding box center [477, 322] width 7 height 7
click at [474, 319] on icon "icon: down" at bounding box center [477, 323] width 7 height 9
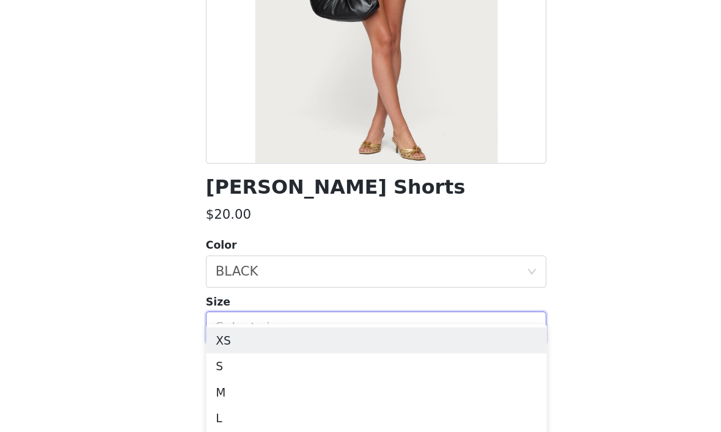
scroll to position [45, 0]
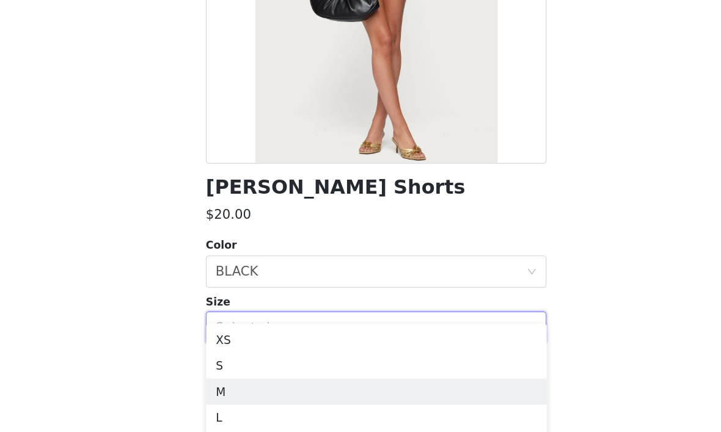
click at [304, 361] on li "M" at bounding box center [360, 371] width 257 height 20
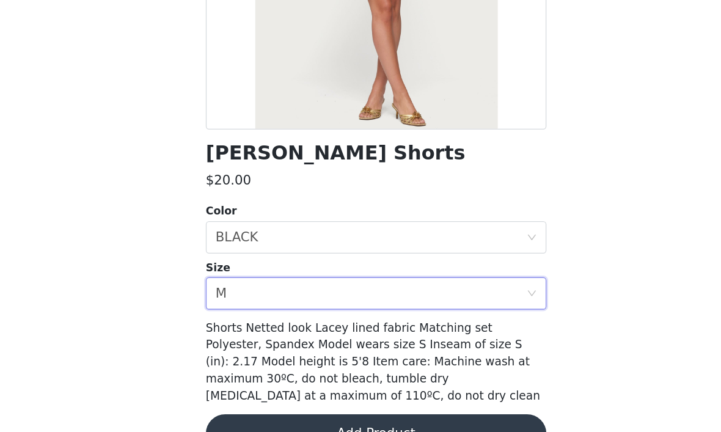
scroll to position [162, 0]
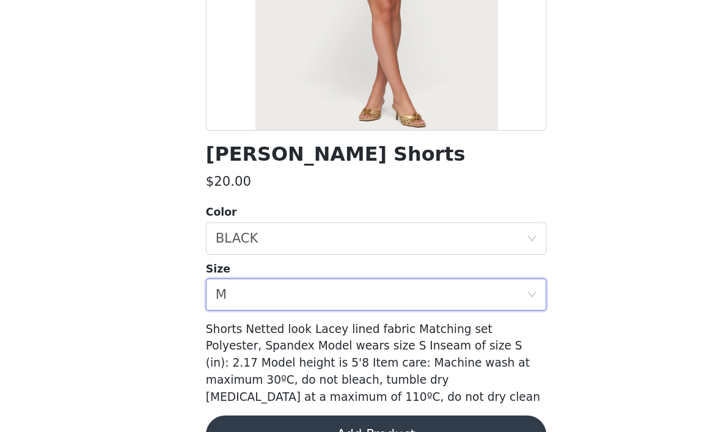
click at [351, 388] on button "Add Product" at bounding box center [360, 402] width 257 height 29
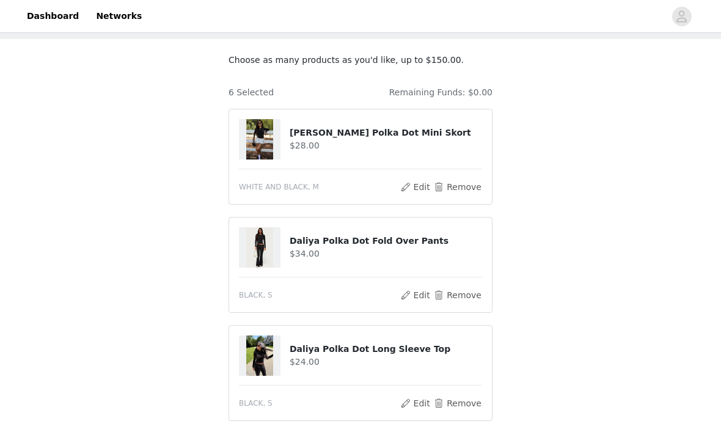
scroll to position [0, 0]
